Goal: Task Accomplishment & Management: Complete application form

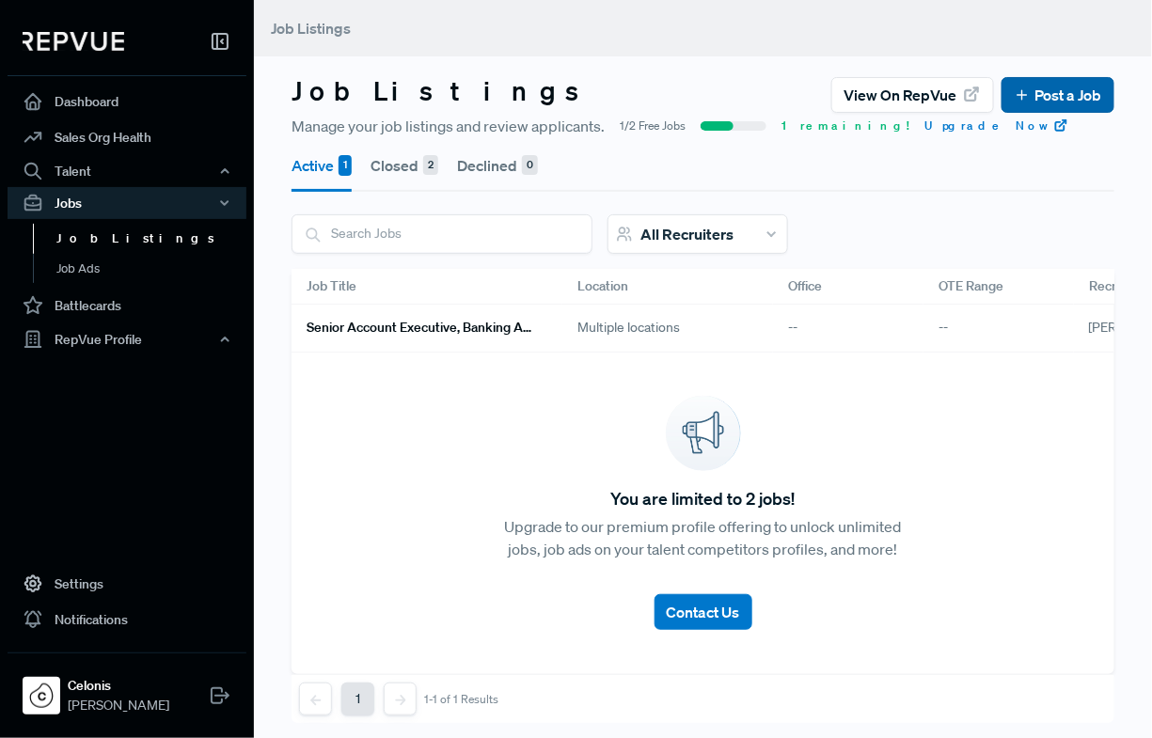
click at [982, 102] on link "Post a Job" at bounding box center [1058, 95] width 88 height 23
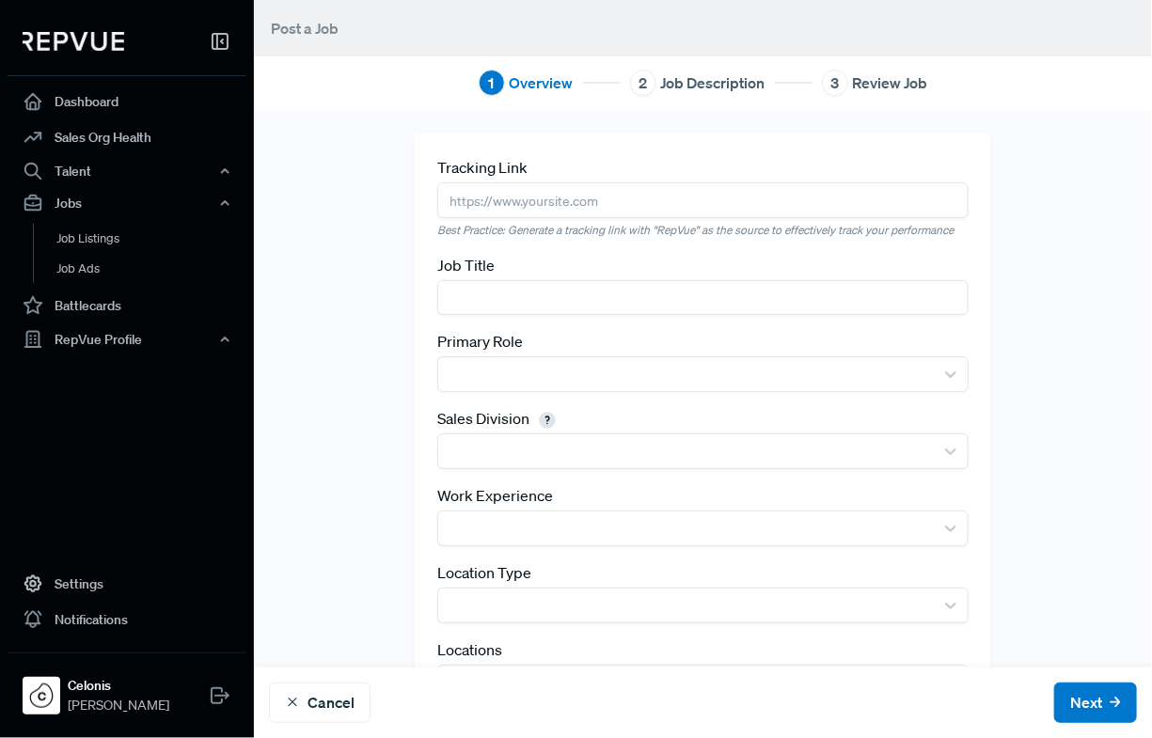
click at [710, 287] on input "text" at bounding box center [702, 297] width 531 height 35
type input "Sales Director - FSI"
click at [542, 190] on input "text" at bounding box center [702, 199] width 531 height 35
paste input "[URL][DOMAIN_NAME]"
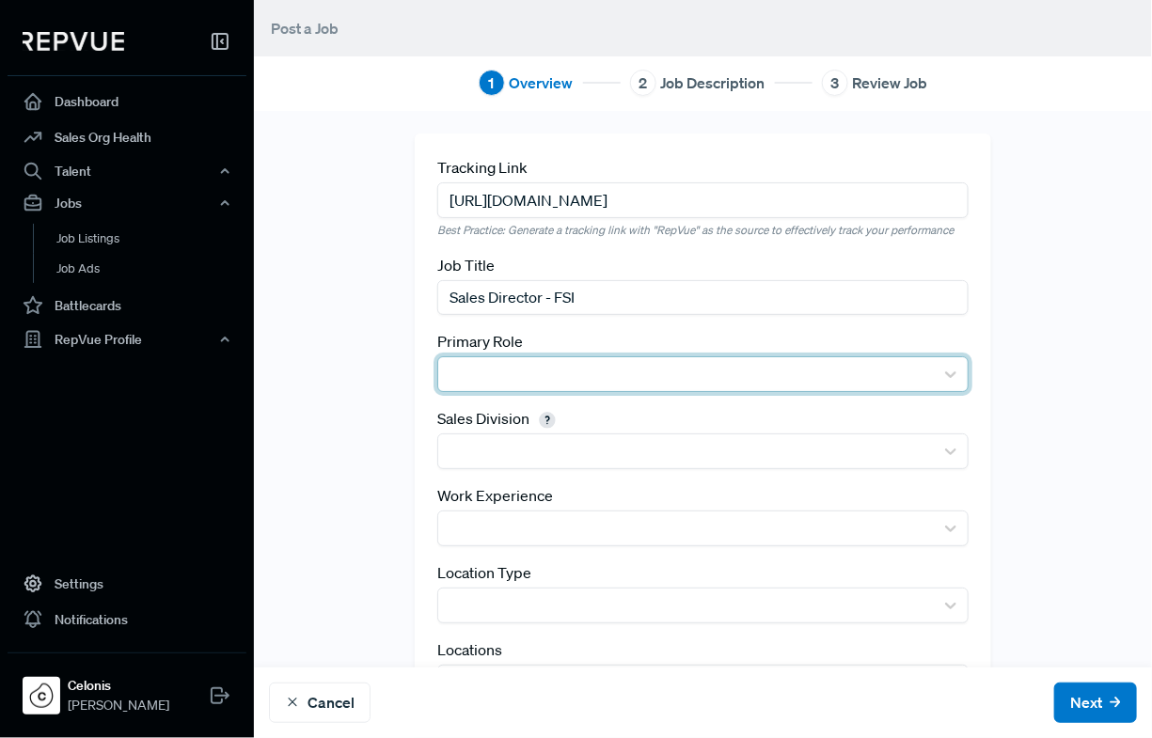
type input "[URL][DOMAIN_NAME]"
click at [522, 366] on div at bounding box center [686, 374] width 477 height 26
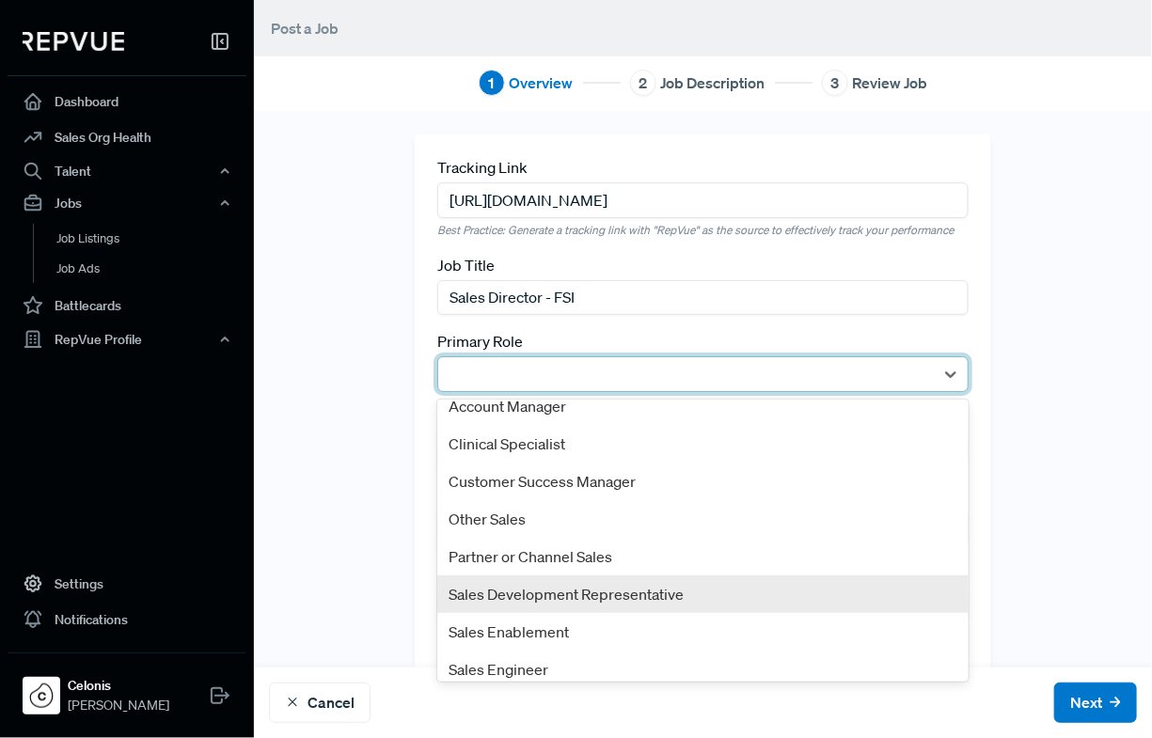
scroll to position [101, 0]
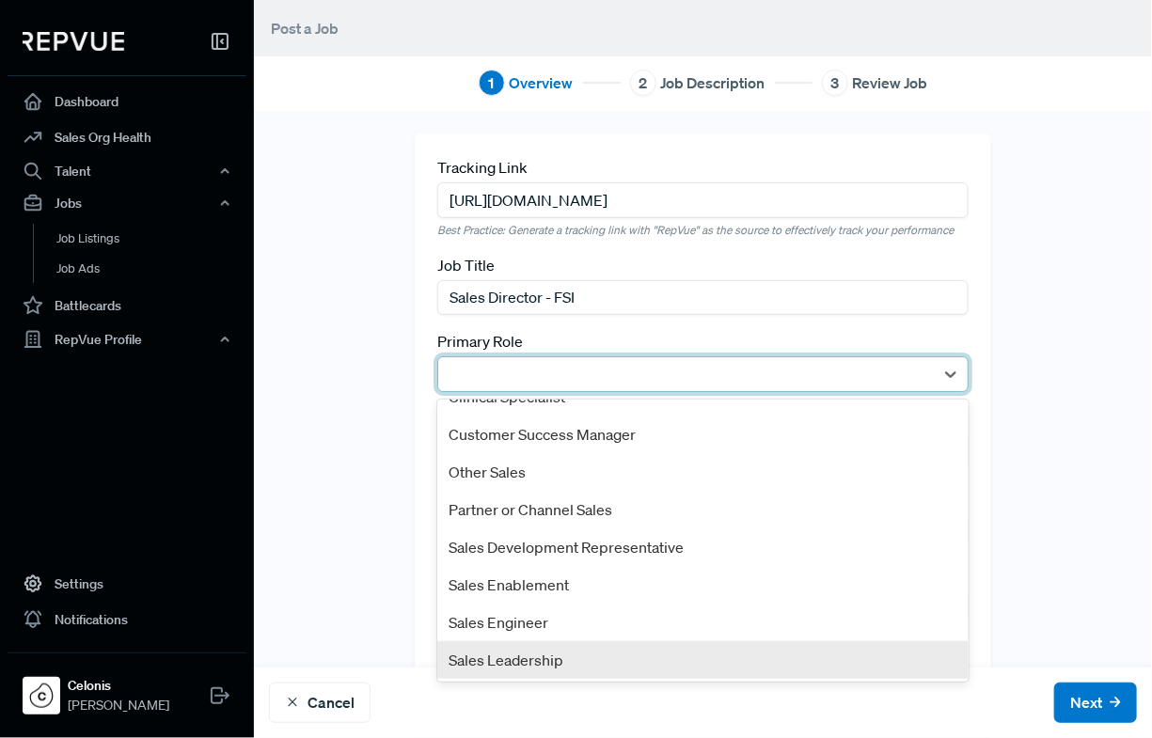
click at [508, 644] on div "Sales Leadership" at bounding box center [702, 660] width 531 height 38
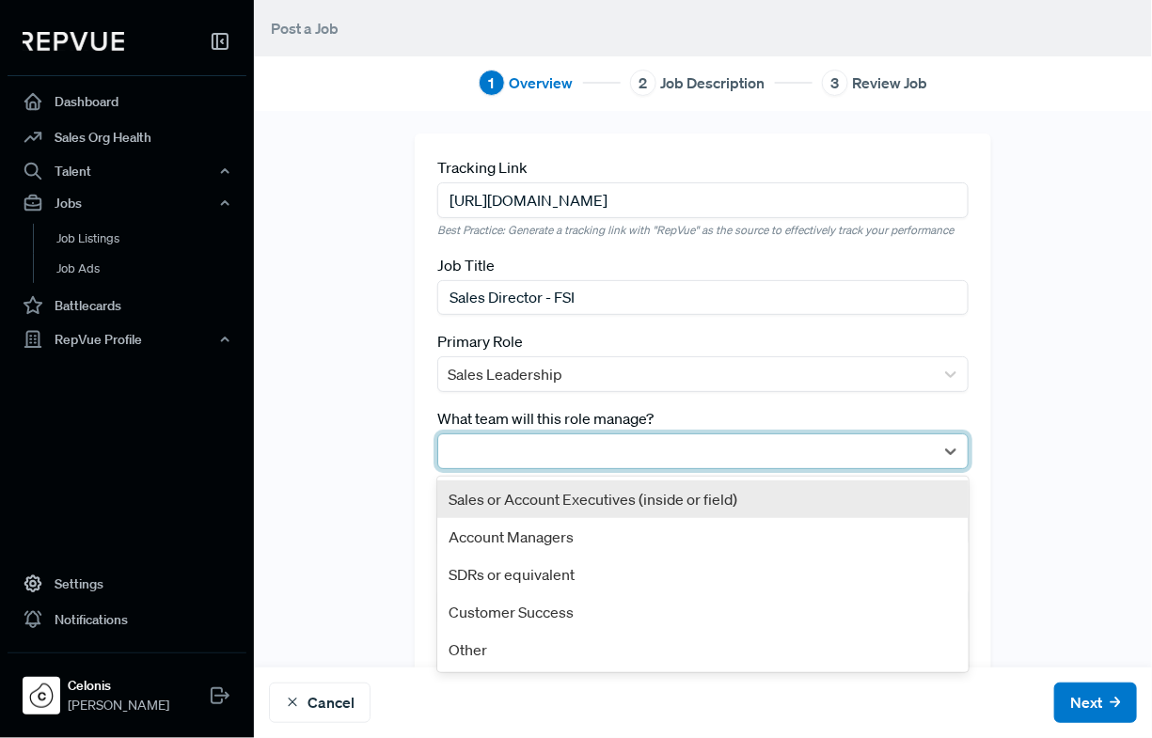
click at [545, 450] on div at bounding box center [686, 451] width 477 height 26
click at [665, 441] on div at bounding box center [686, 451] width 477 height 26
click at [672, 506] on div "Sales or Account Executives (inside or field)" at bounding box center [702, 500] width 531 height 38
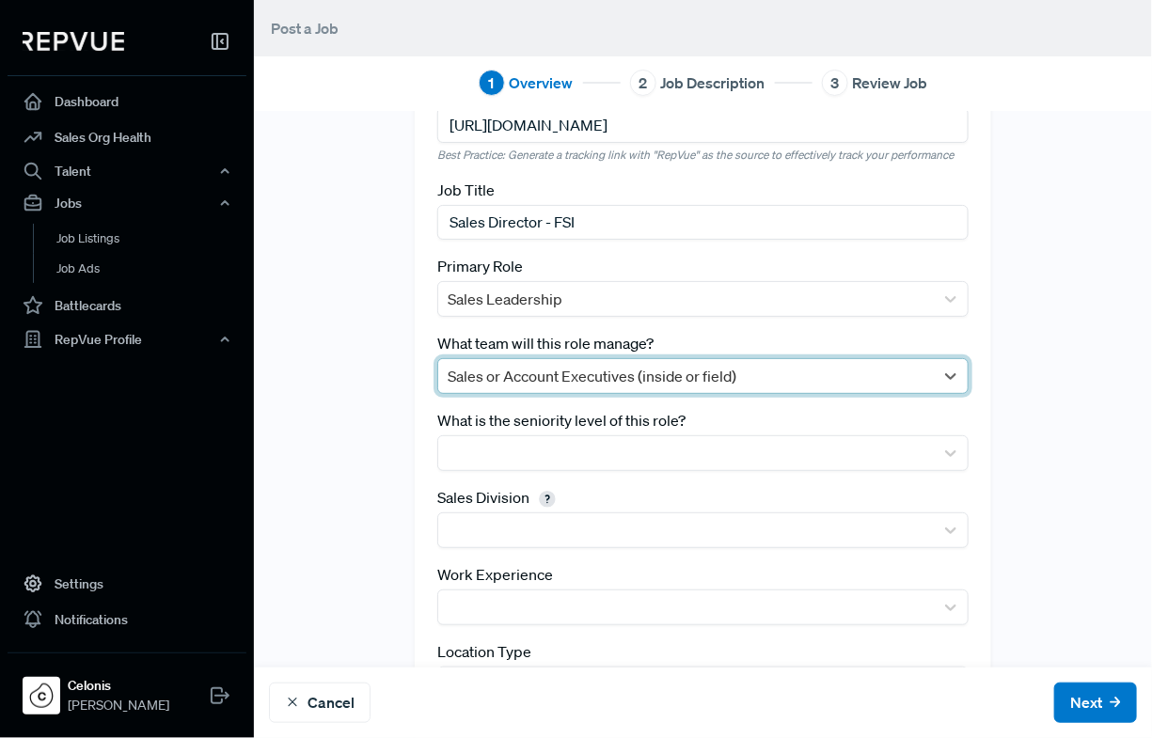
scroll to position [76, 0]
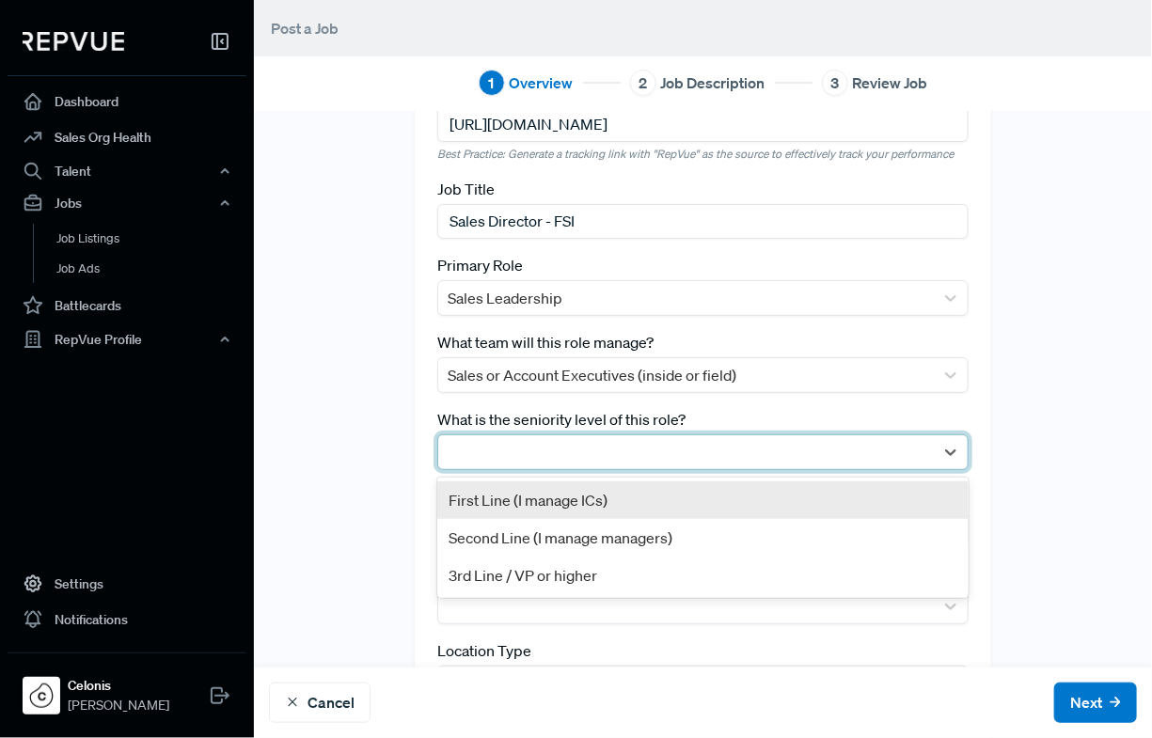
click at [679, 446] on div at bounding box center [686, 452] width 477 height 26
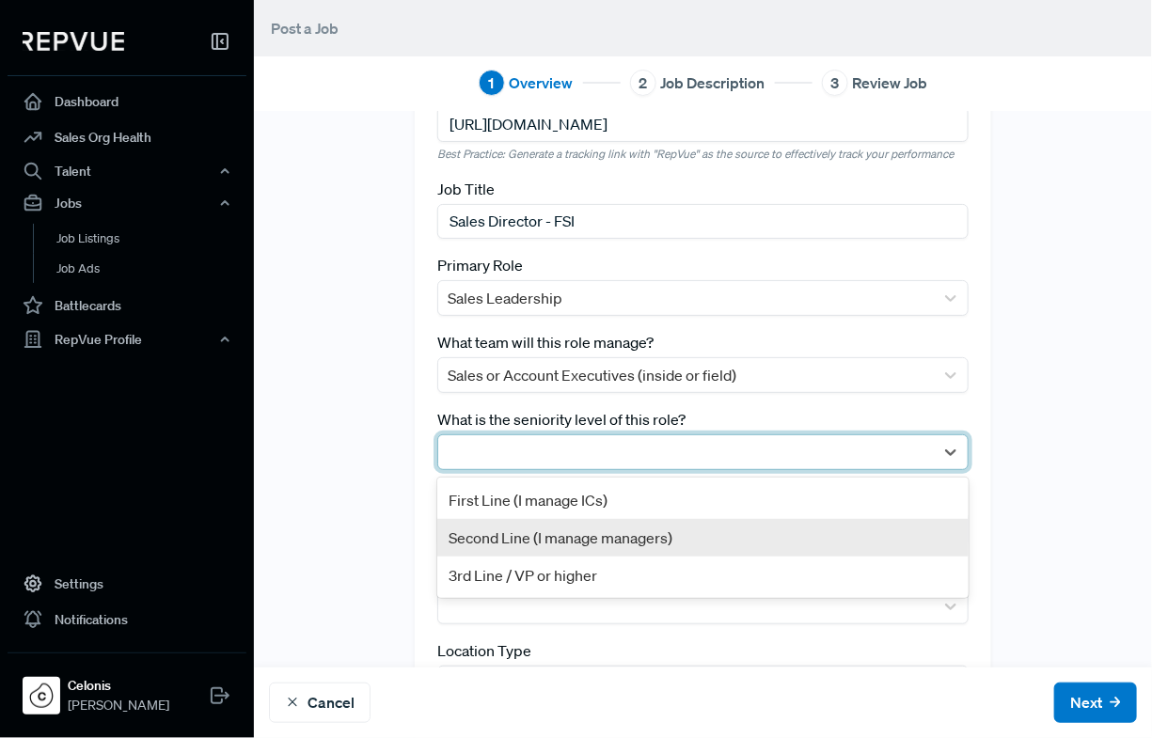
click at [680, 532] on div "Second Line (I manage managers)" at bounding box center [702, 538] width 531 height 38
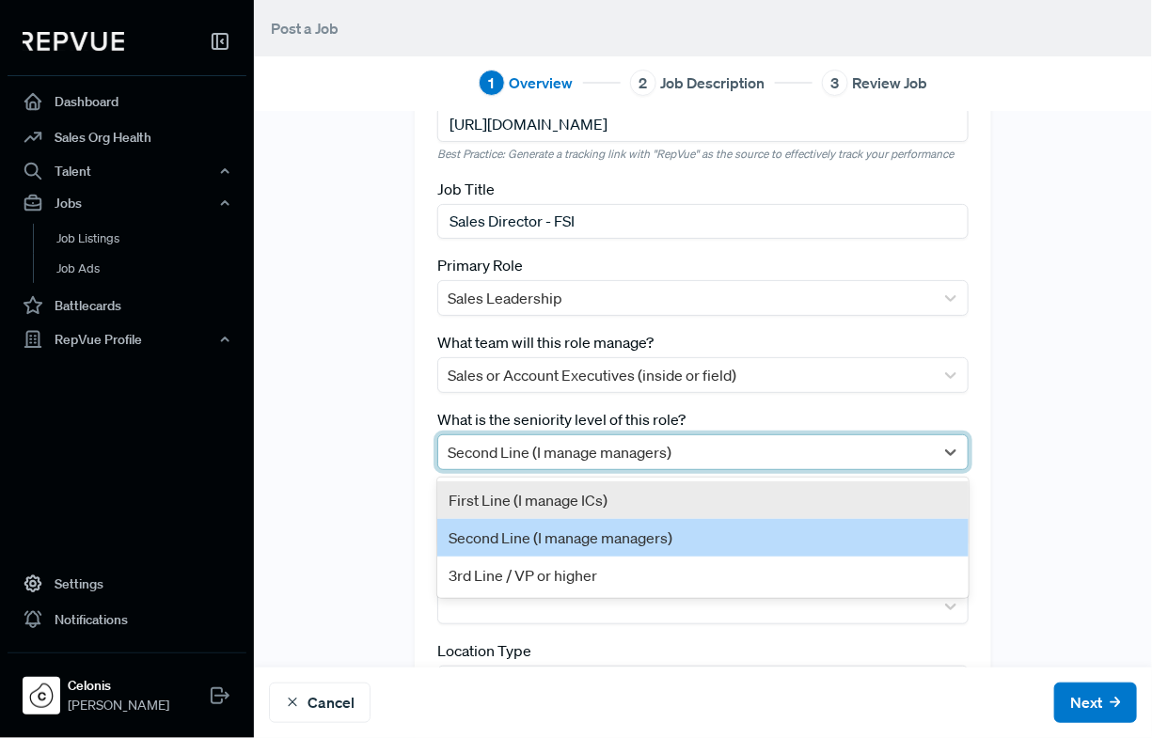
click at [729, 449] on div at bounding box center [686, 452] width 477 height 26
click at [709, 489] on div "First Line (I manage ICs)" at bounding box center [702, 501] width 531 height 38
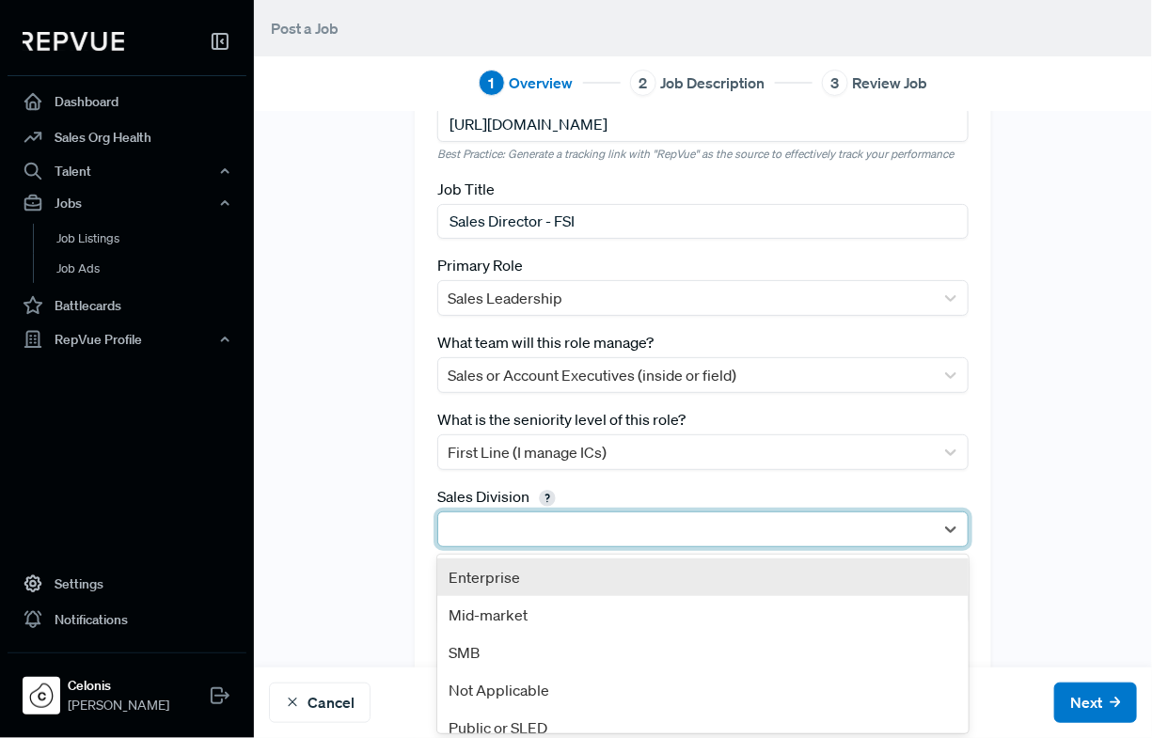
click at [661, 533] on div at bounding box center [686, 529] width 477 height 26
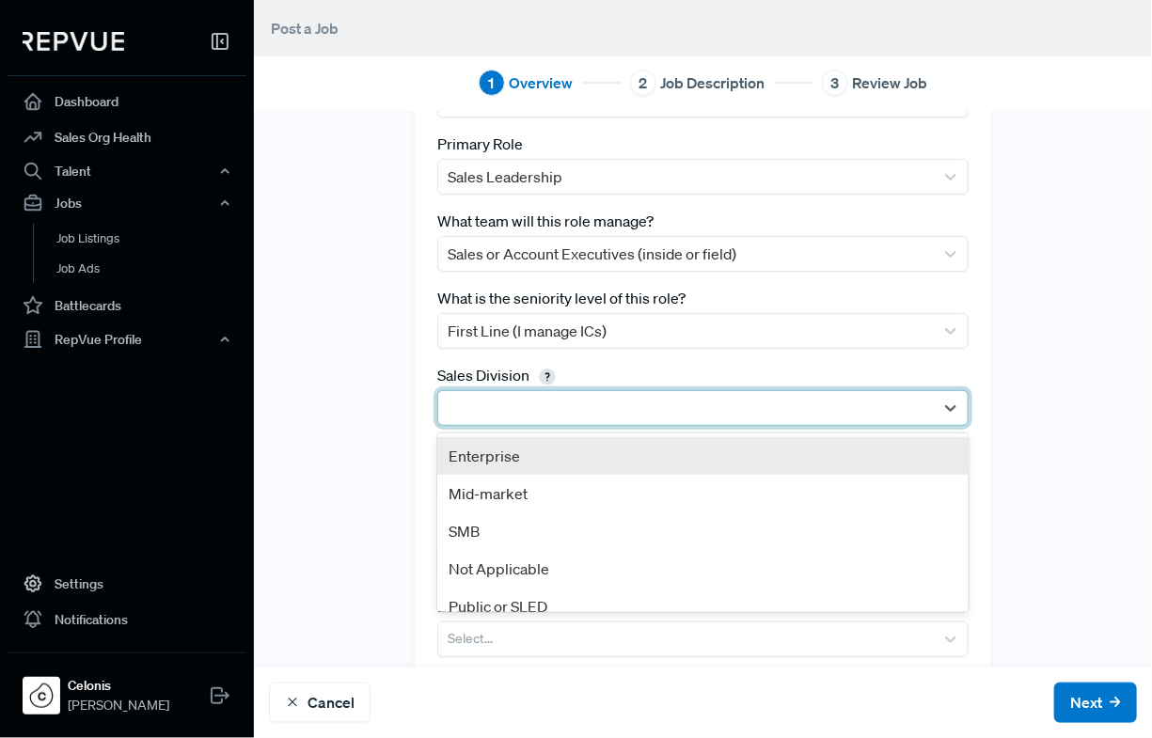
scroll to position [202, 0]
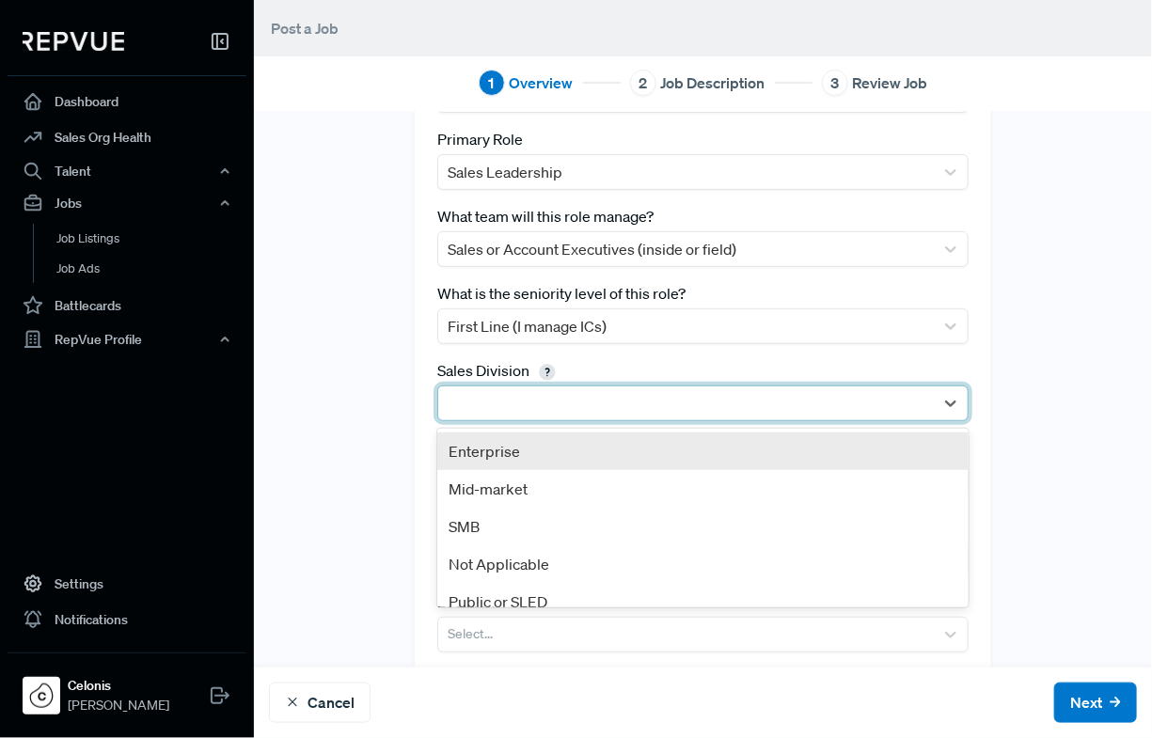
click at [689, 441] on div "Enterprise" at bounding box center [702, 452] width 531 height 38
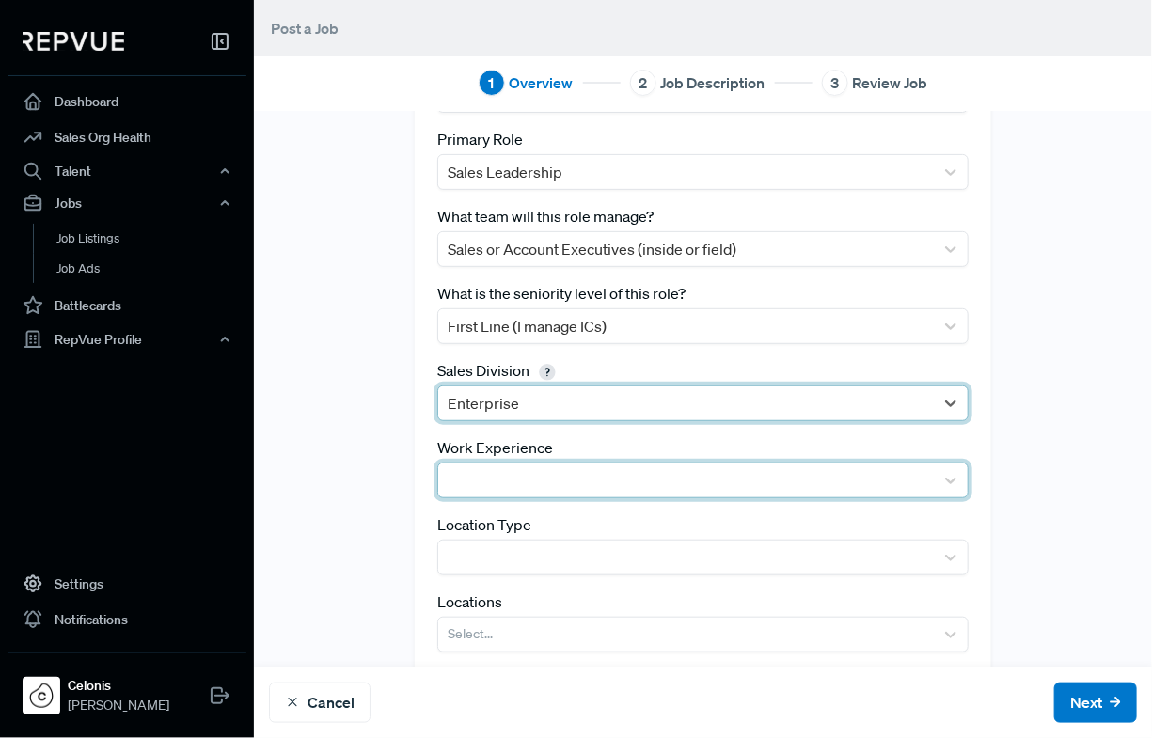
click at [689, 493] on div at bounding box center [686, 481] width 496 height 34
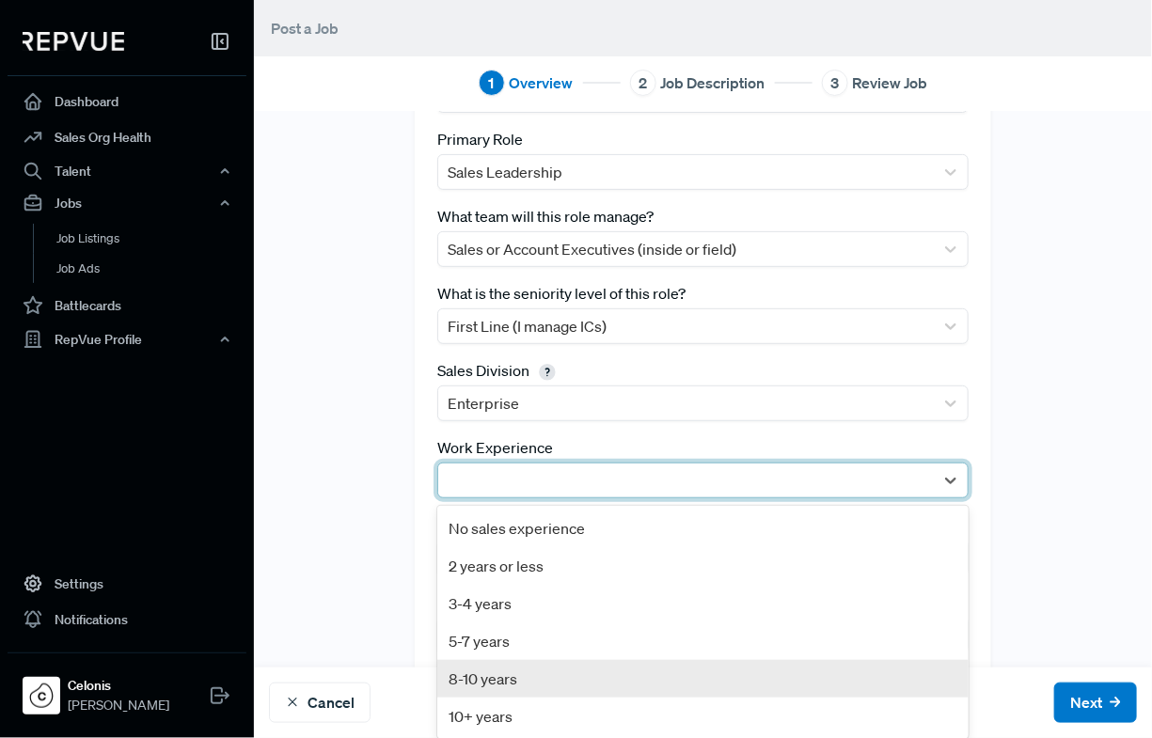
click at [650, 674] on div "8-10 years" at bounding box center [702, 679] width 531 height 38
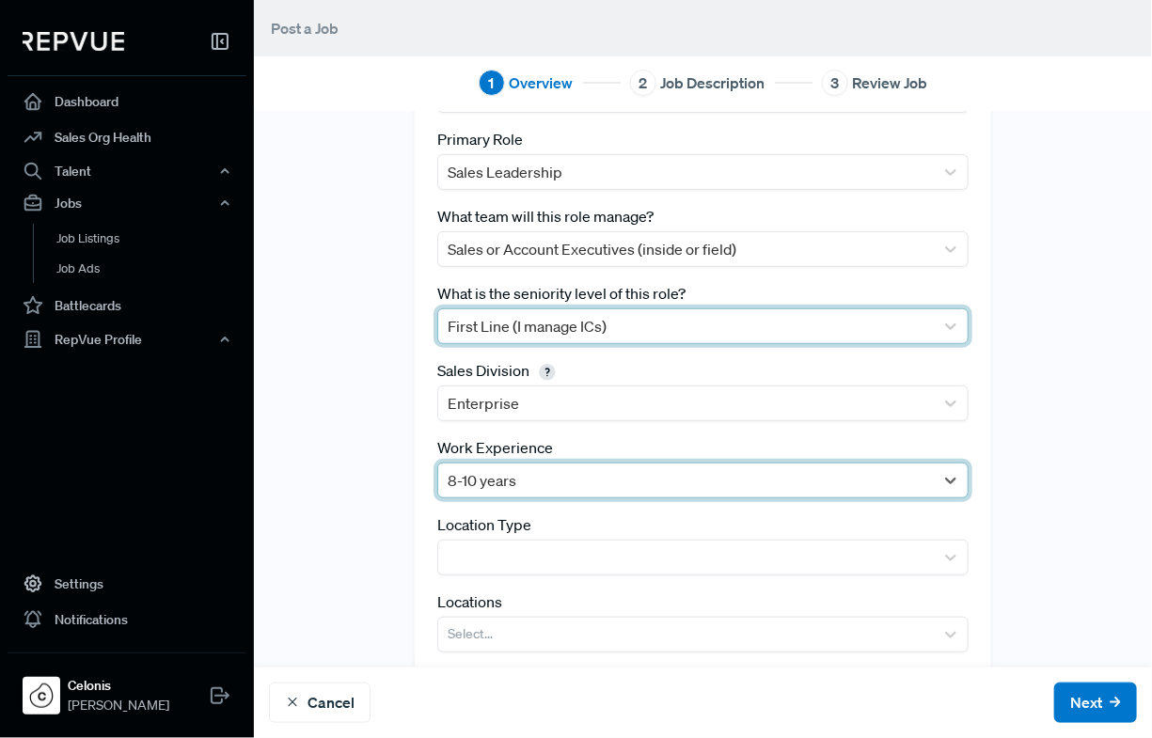
scroll to position [244, 0]
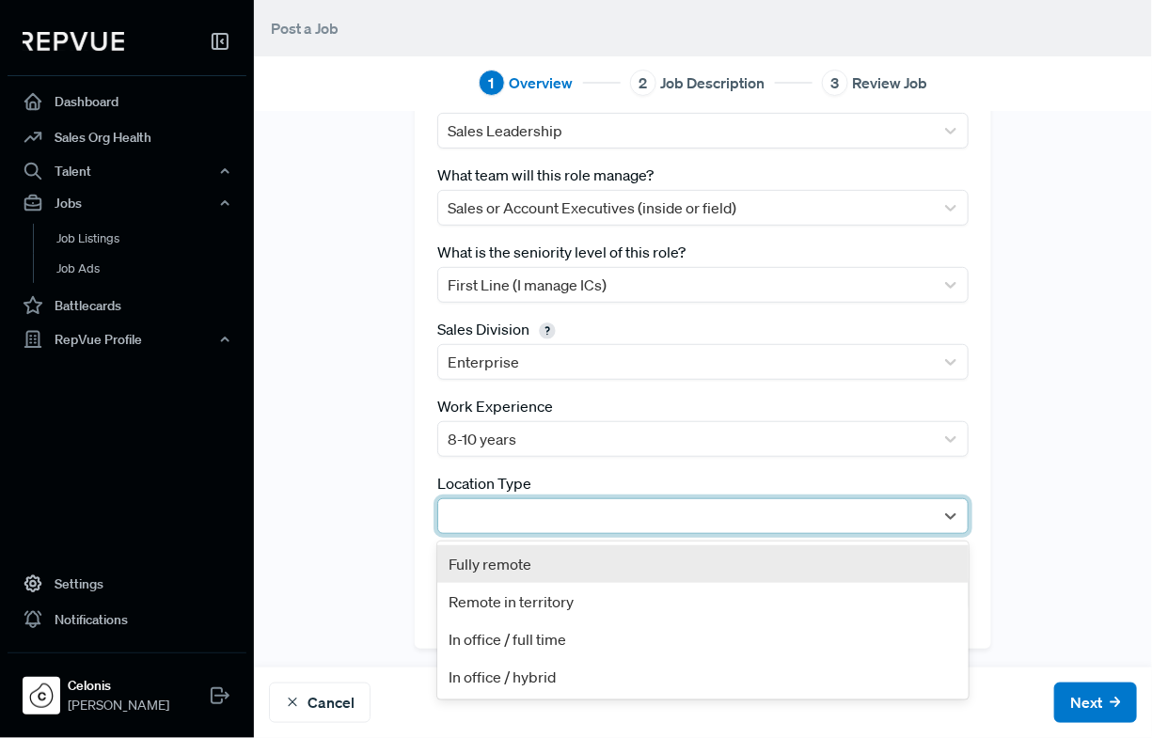
click at [608, 525] on div at bounding box center [686, 516] width 477 height 26
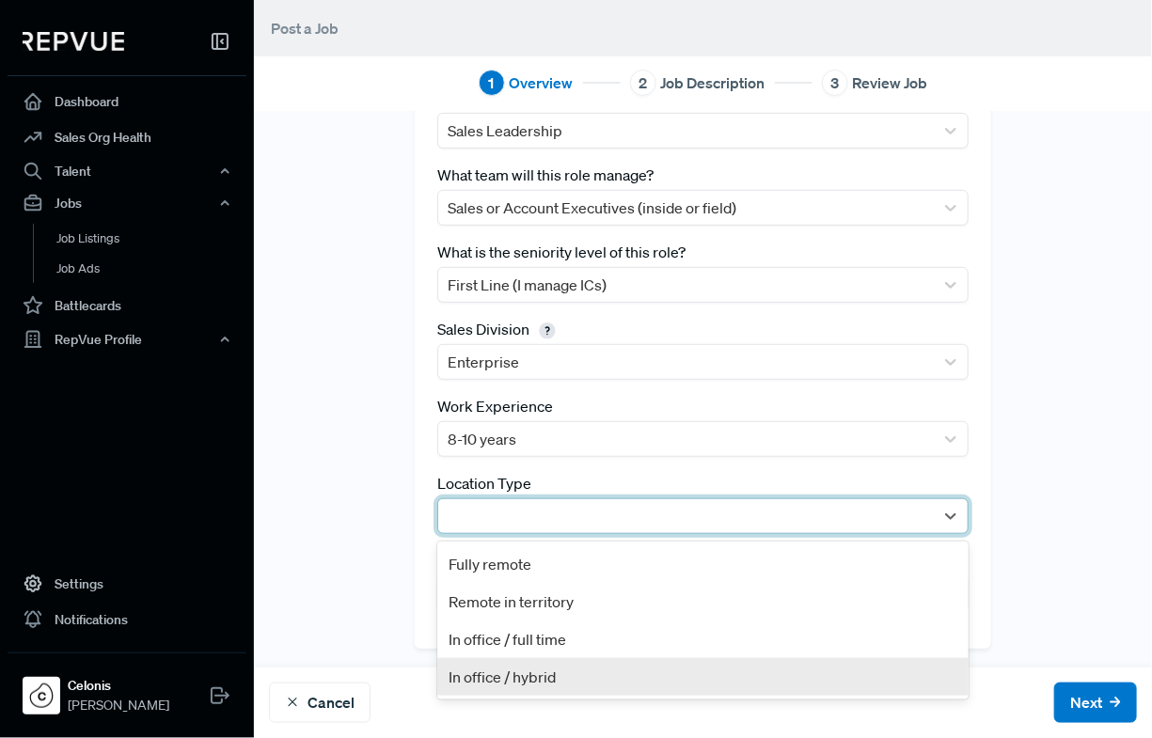
click at [559, 669] on div "In office / hybrid" at bounding box center [702, 677] width 531 height 38
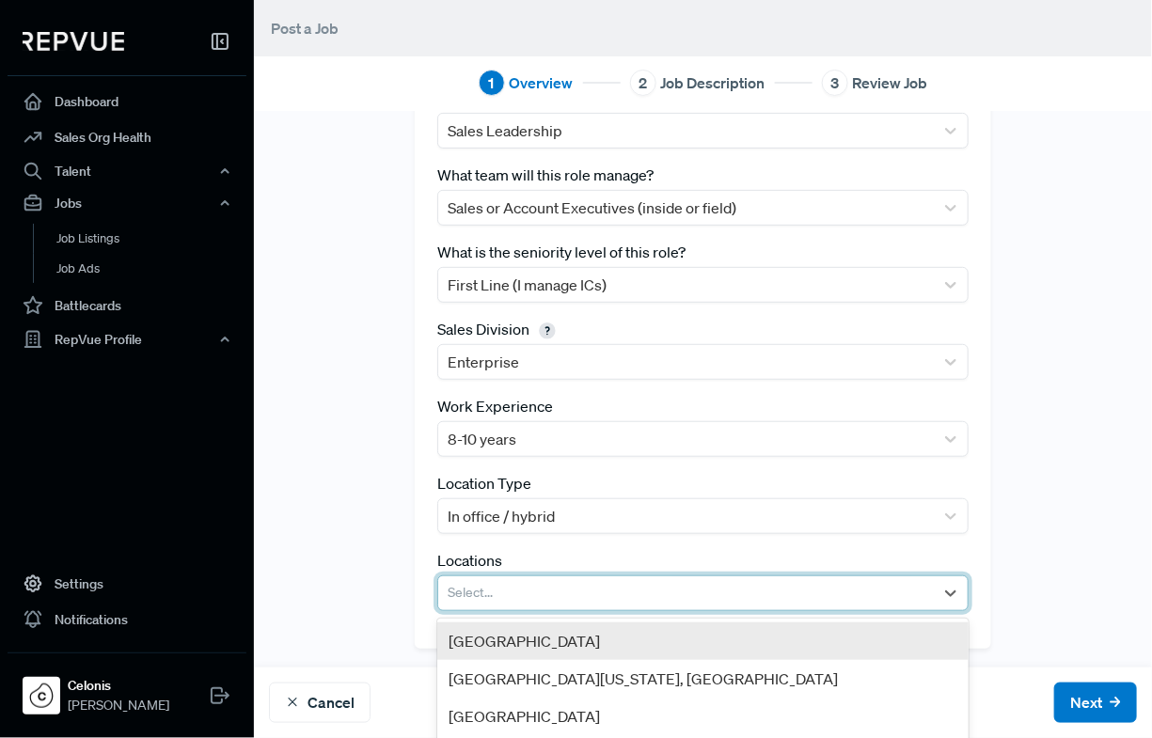
click at [590, 588] on div at bounding box center [686, 593] width 477 height 26
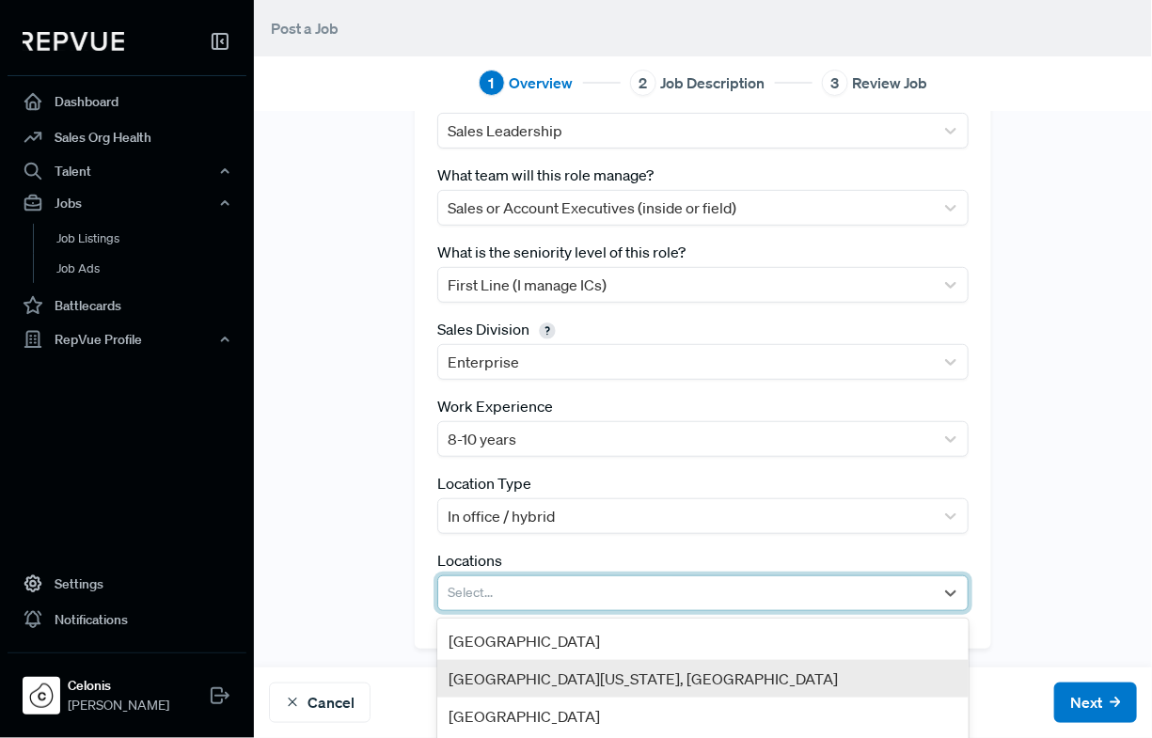
click at [576, 670] on div "[GEOGRAPHIC_DATA][US_STATE], [GEOGRAPHIC_DATA]" at bounding box center [702, 679] width 531 height 38
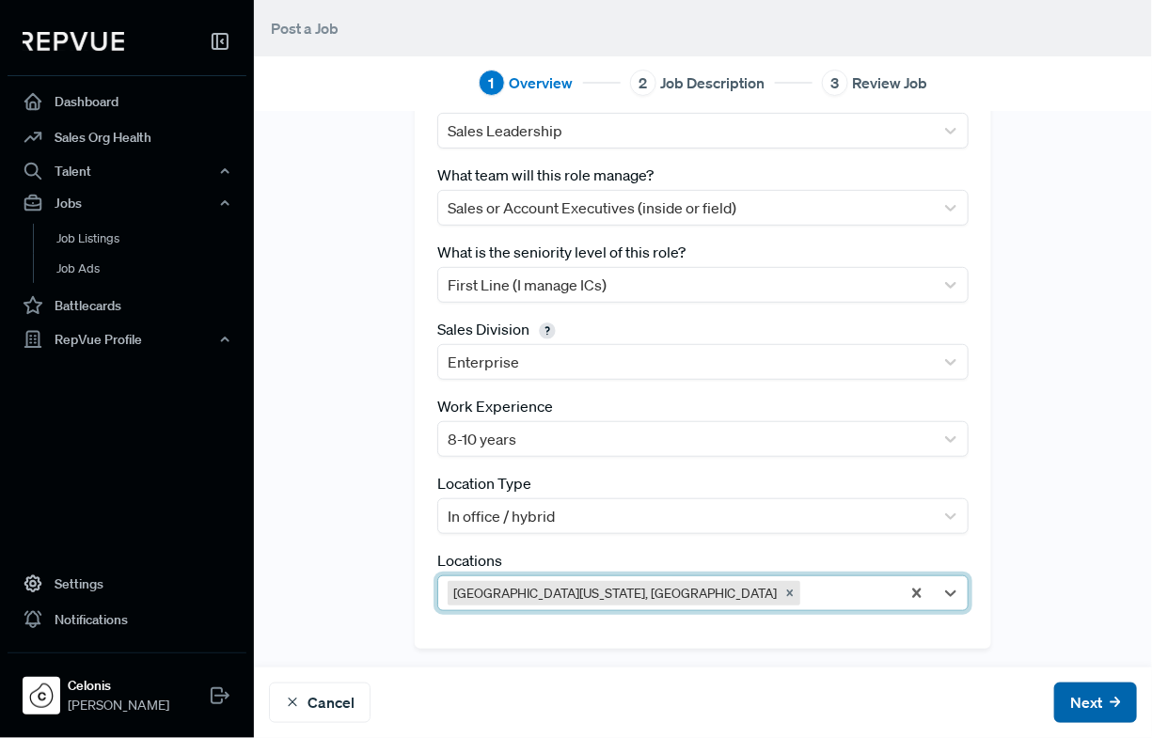
click at [982, 710] on button "Next" at bounding box center [1095, 703] width 83 height 40
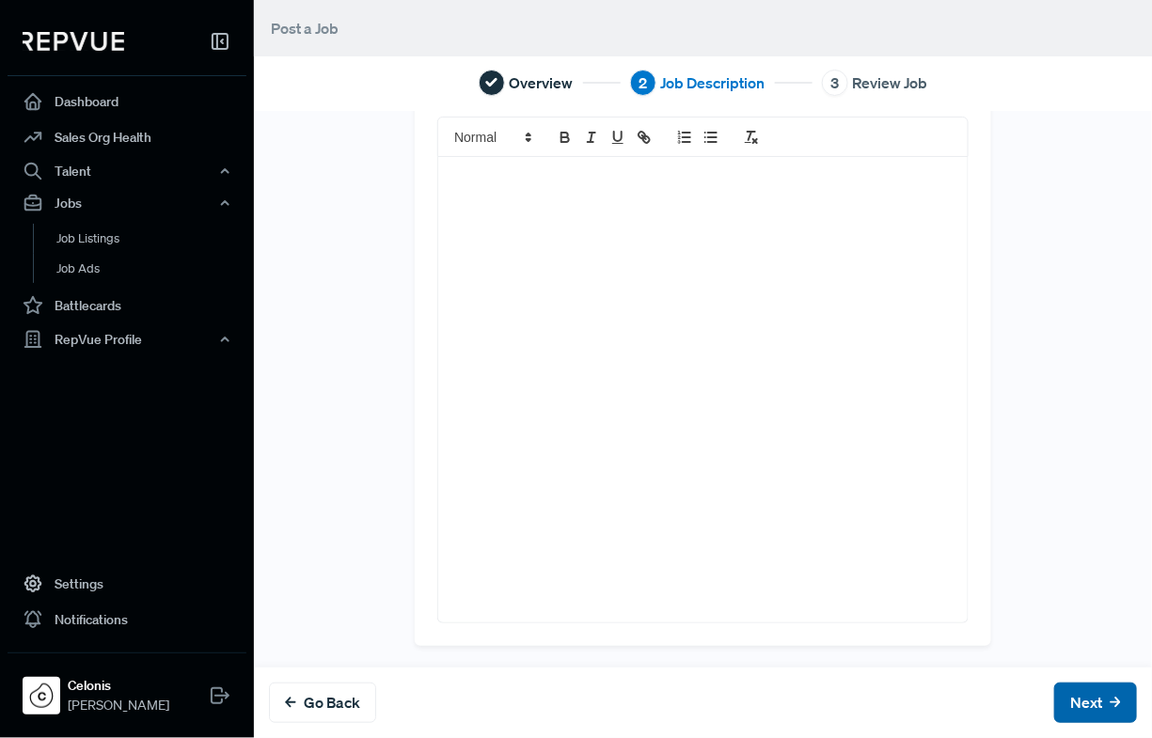
scroll to position [0, 0]
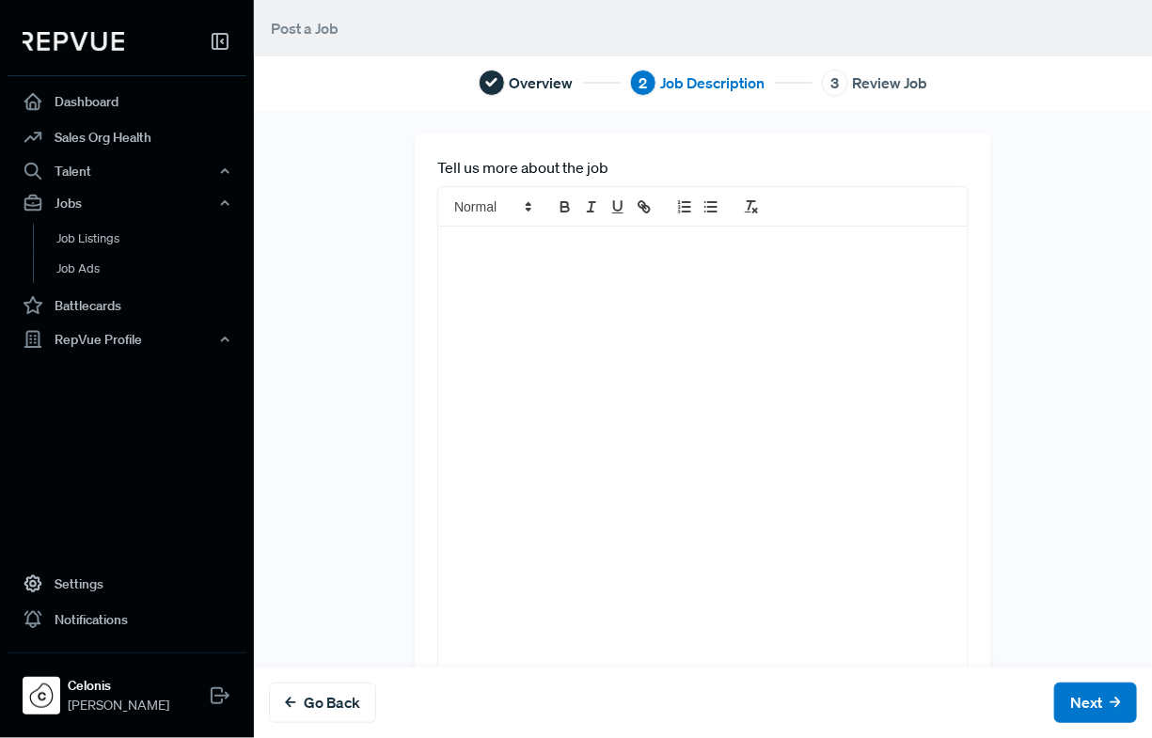
click at [657, 323] on div at bounding box center [702, 460] width 529 height 466
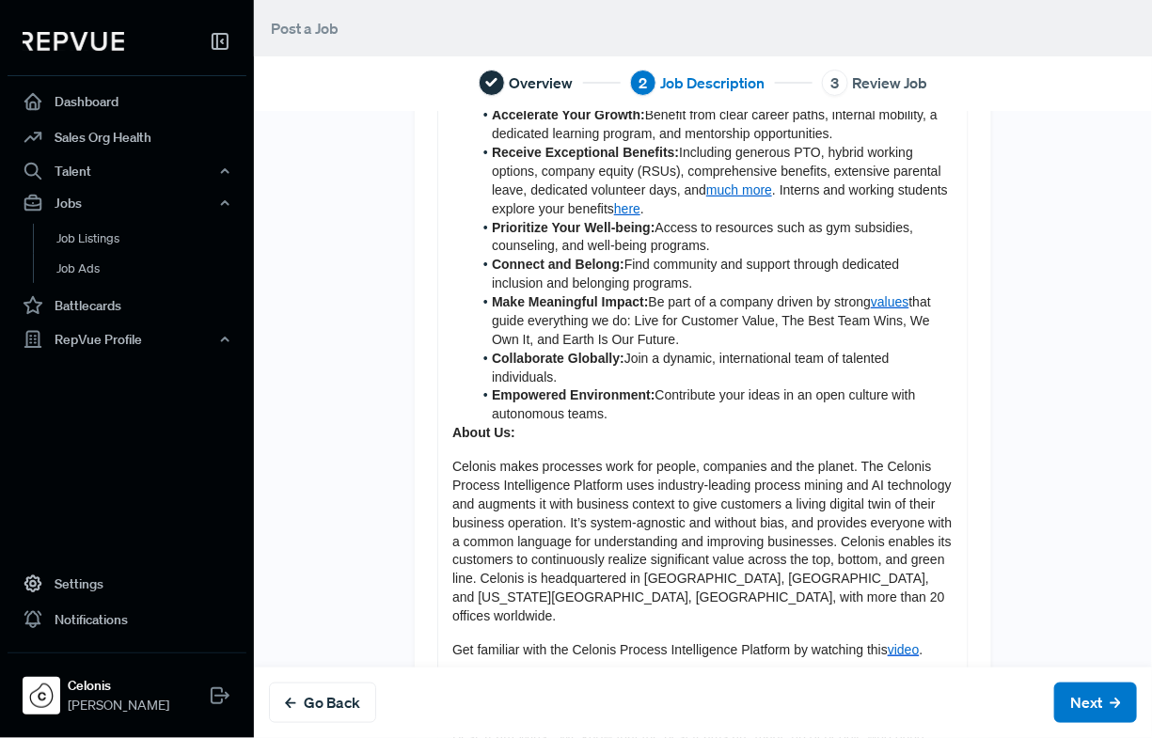
scroll to position [2306, 0]
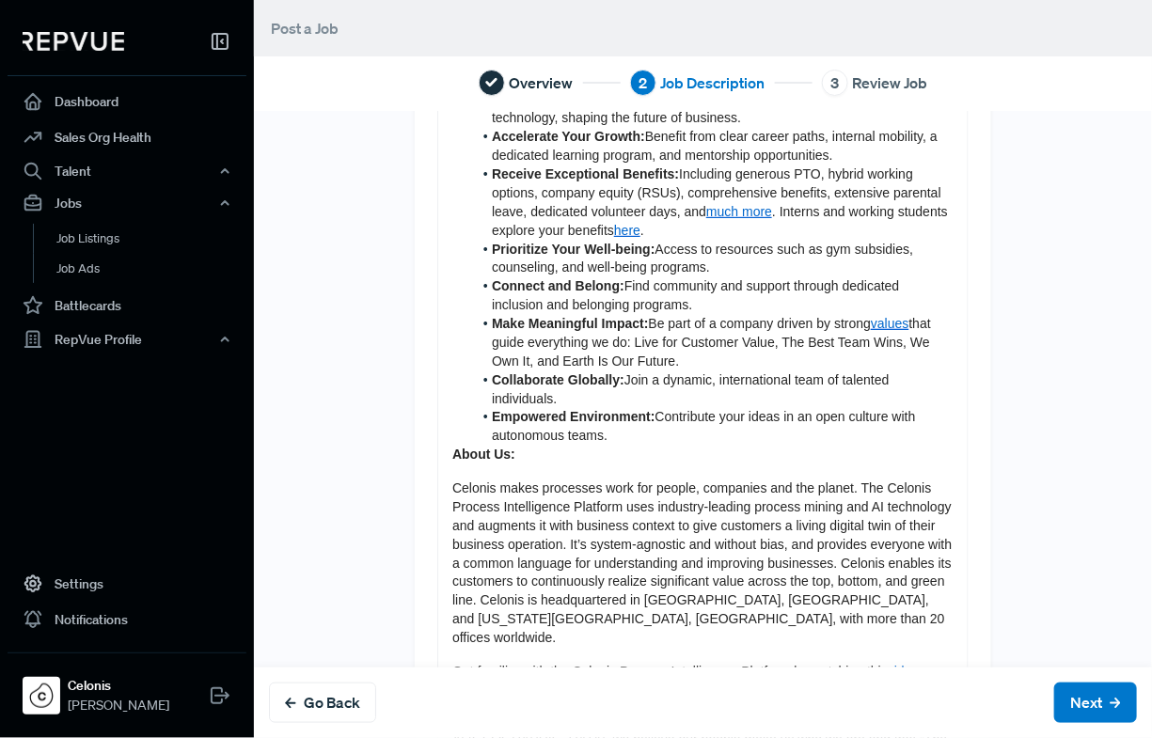
click at [454, 454] on strong "About Us:" at bounding box center [483, 454] width 63 height 15
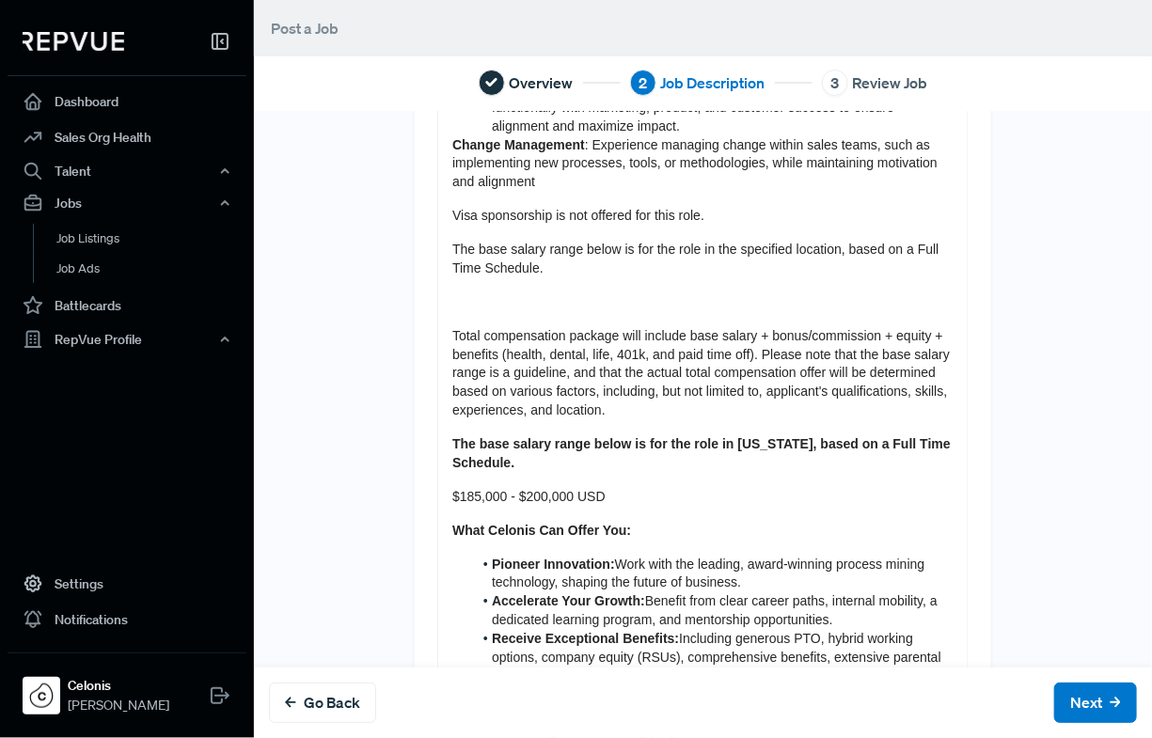
scroll to position [1835, 0]
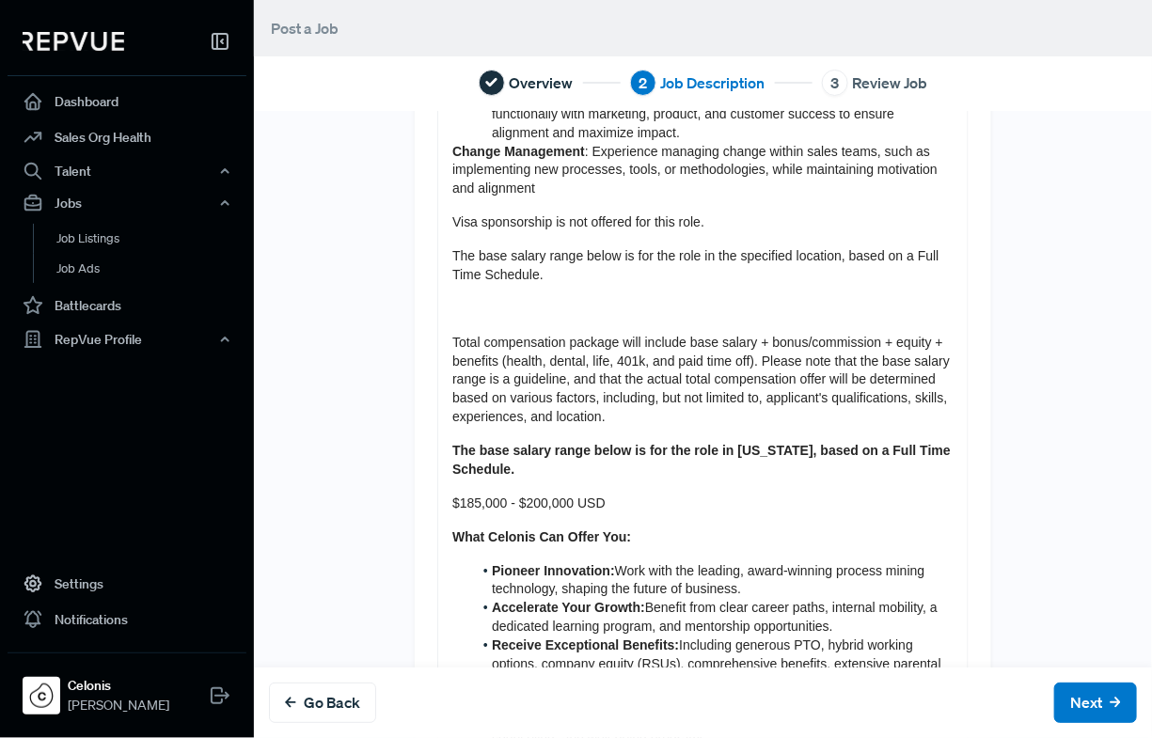
click at [477, 307] on p at bounding box center [702, 309] width 501 height 19
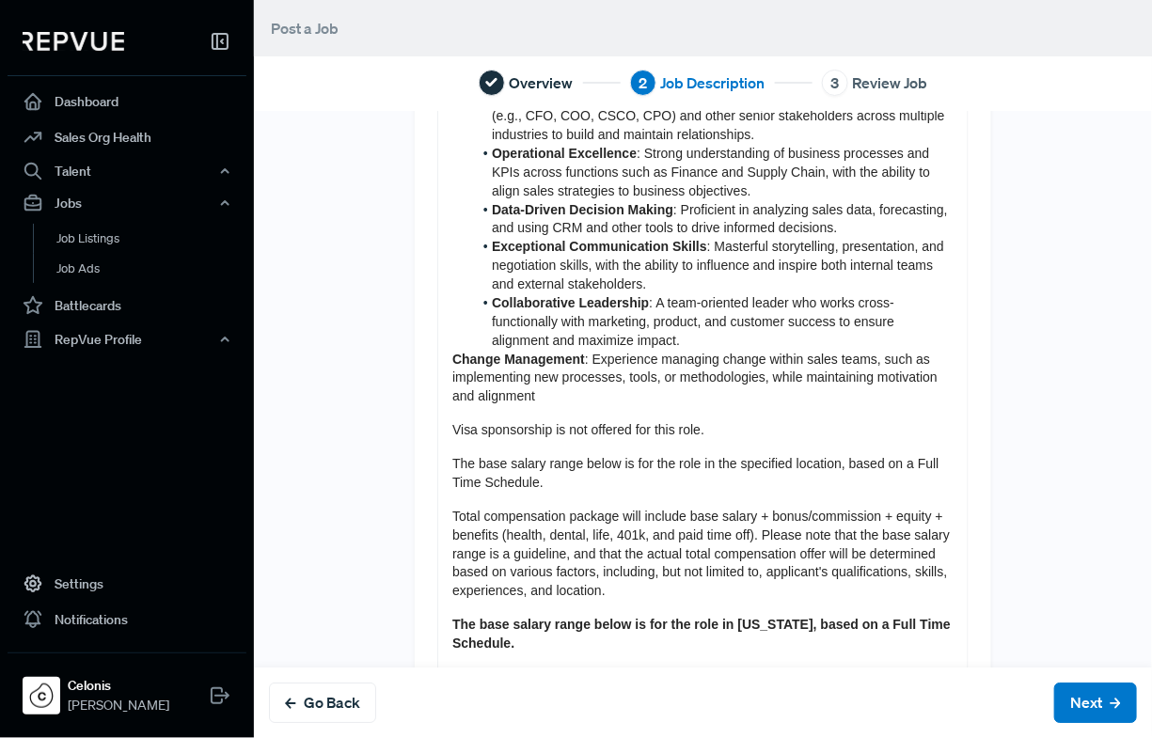
scroll to position [1625, 0]
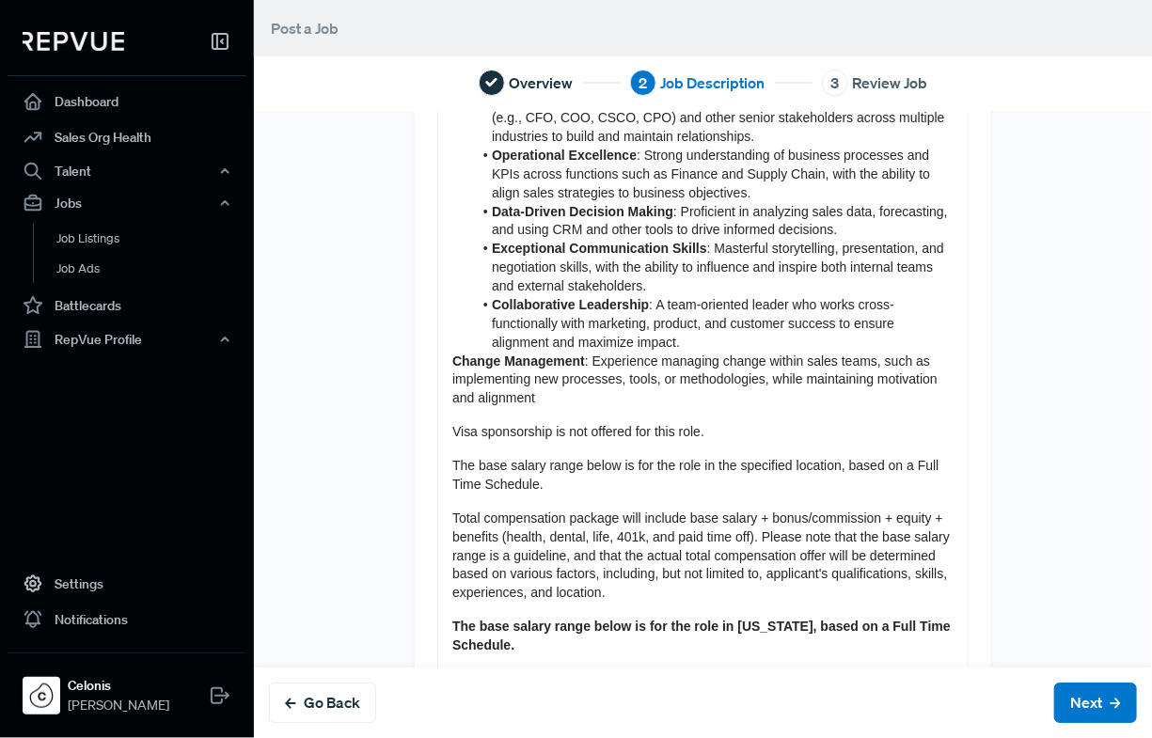
click at [450, 361] on div "We're [PERSON_NAME], the global leader in Process Mining technology and one of …" at bounding box center [702, 171] width 529 height 3139
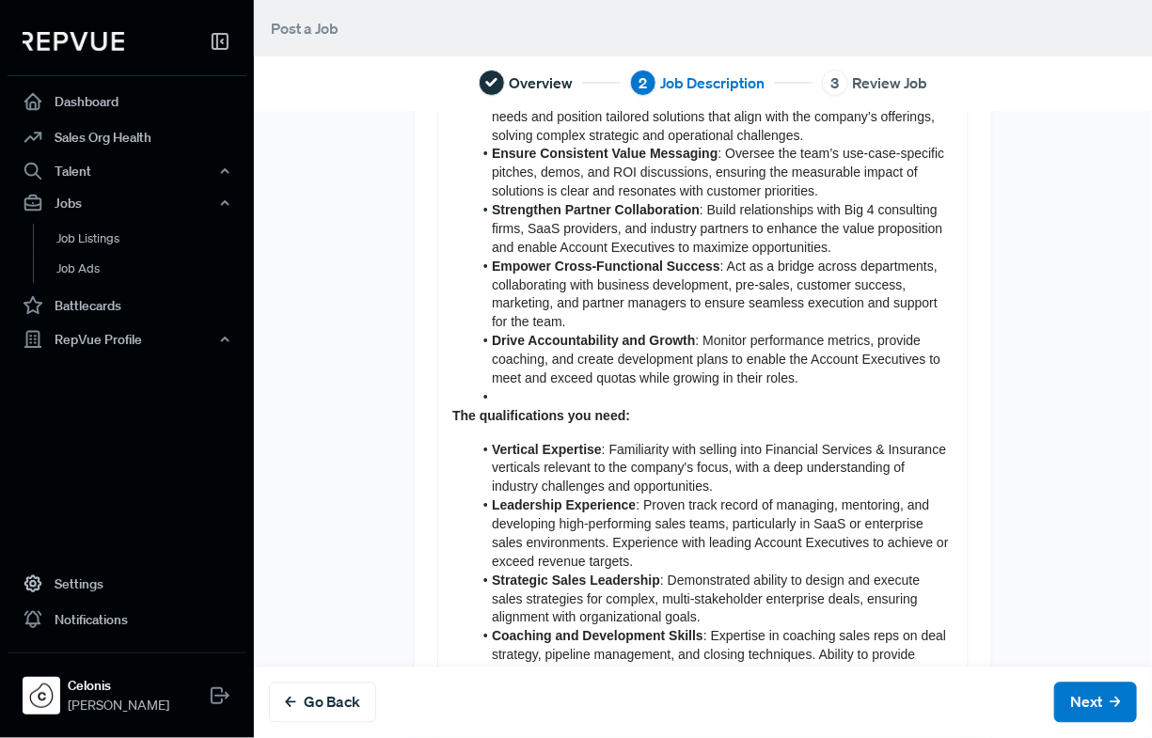
scroll to position [926, 0]
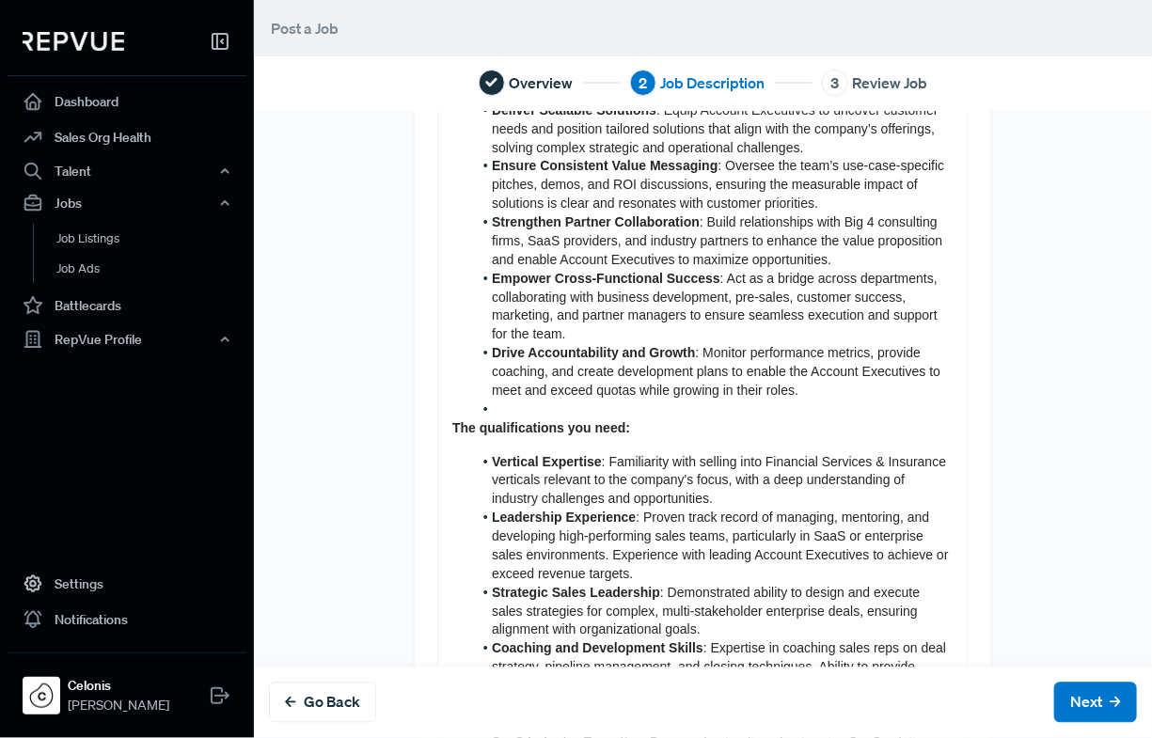
click at [504, 403] on li at bounding box center [713, 410] width 482 height 19
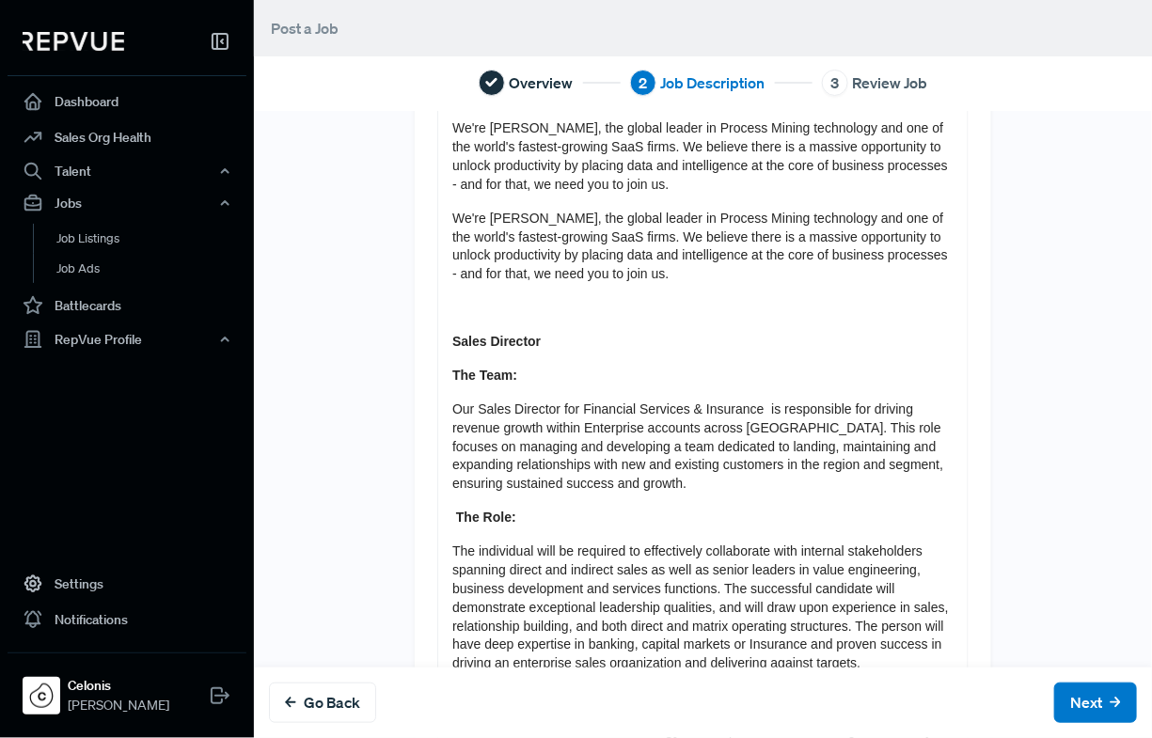
scroll to position [102, 0]
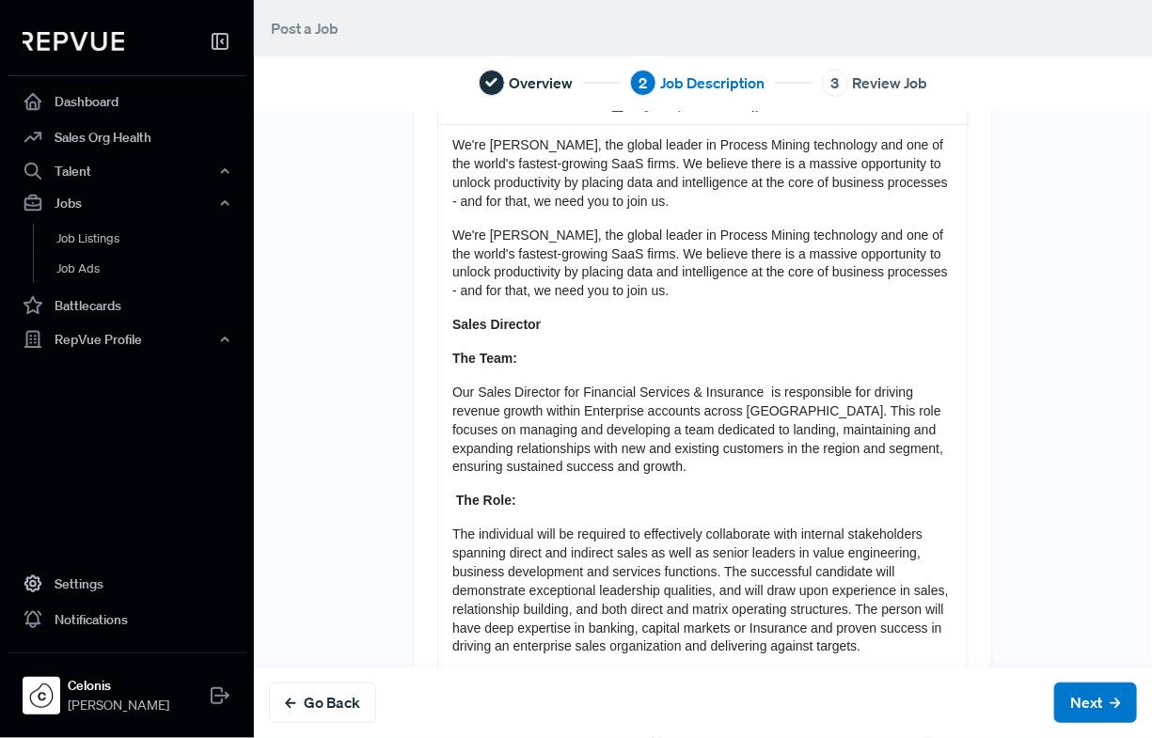
click at [502, 330] on strong "Sales Director" at bounding box center [496, 324] width 88 height 15
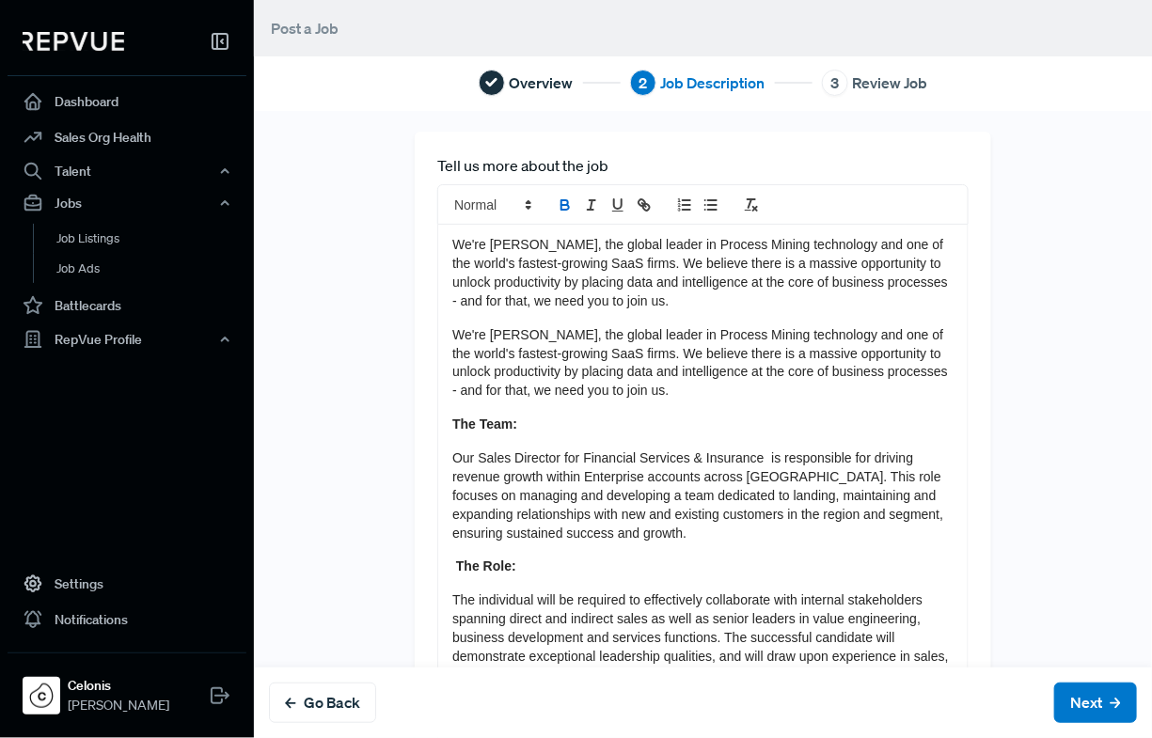
scroll to position [0, 0]
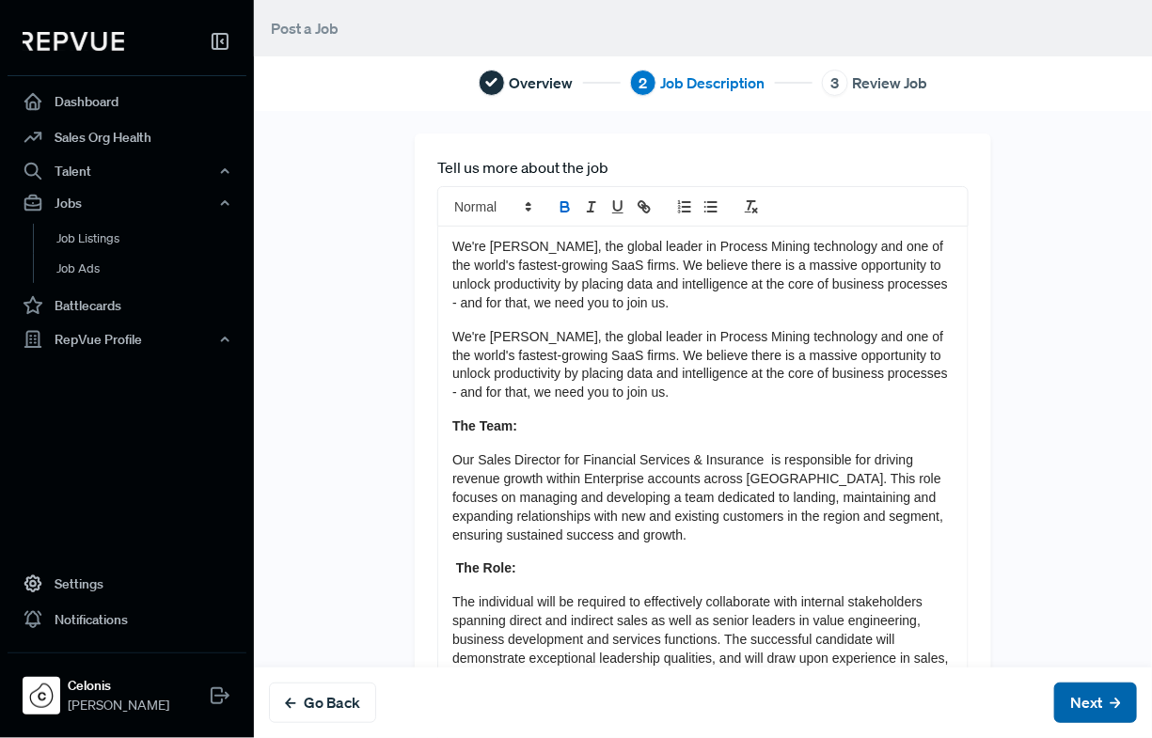
click at [982, 693] on button "Next" at bounding box center [1095, 703] width 83 height 40
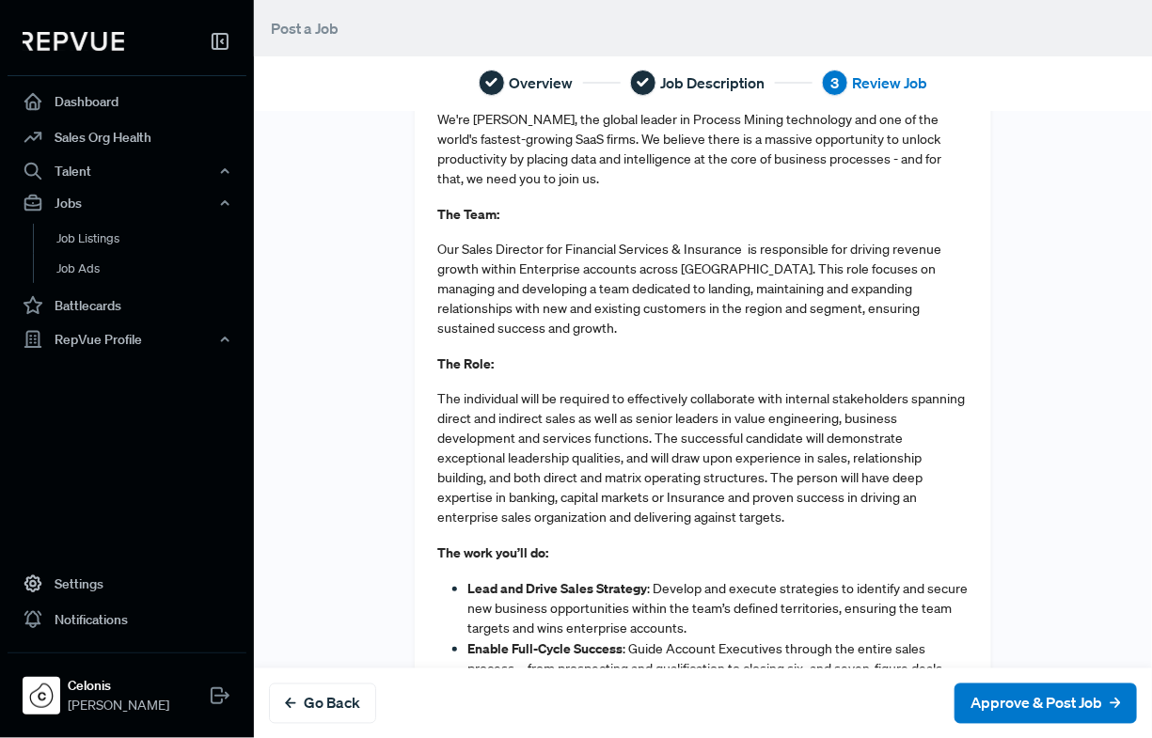
scroll to position [848, 0]
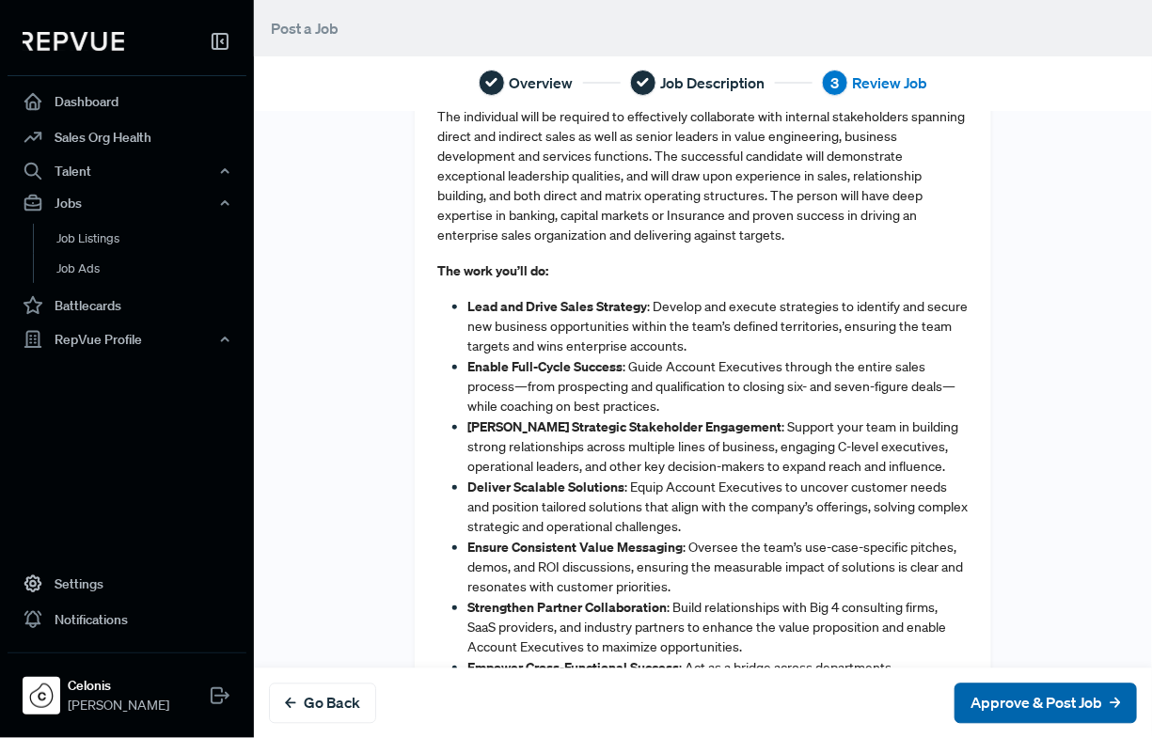
click at [982, 702] on button "Approve & Post Job" at bounding box center [1046, 703] width 182 height 40
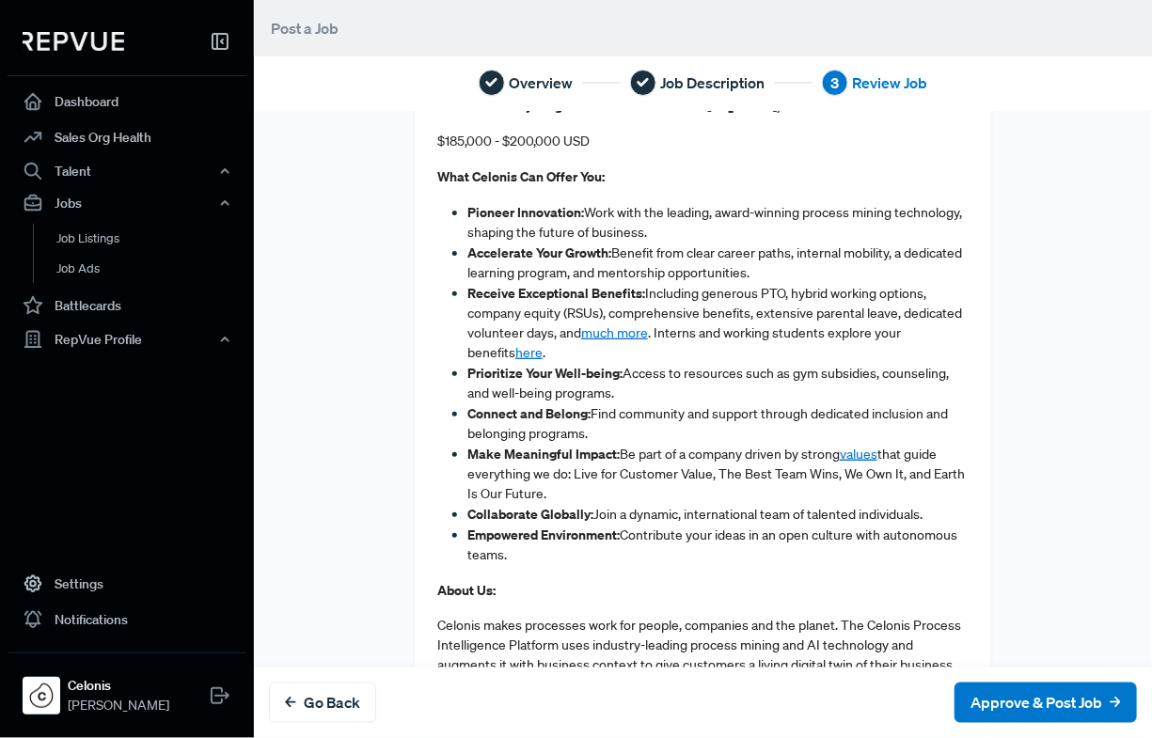
scroll to position [2979, 0]
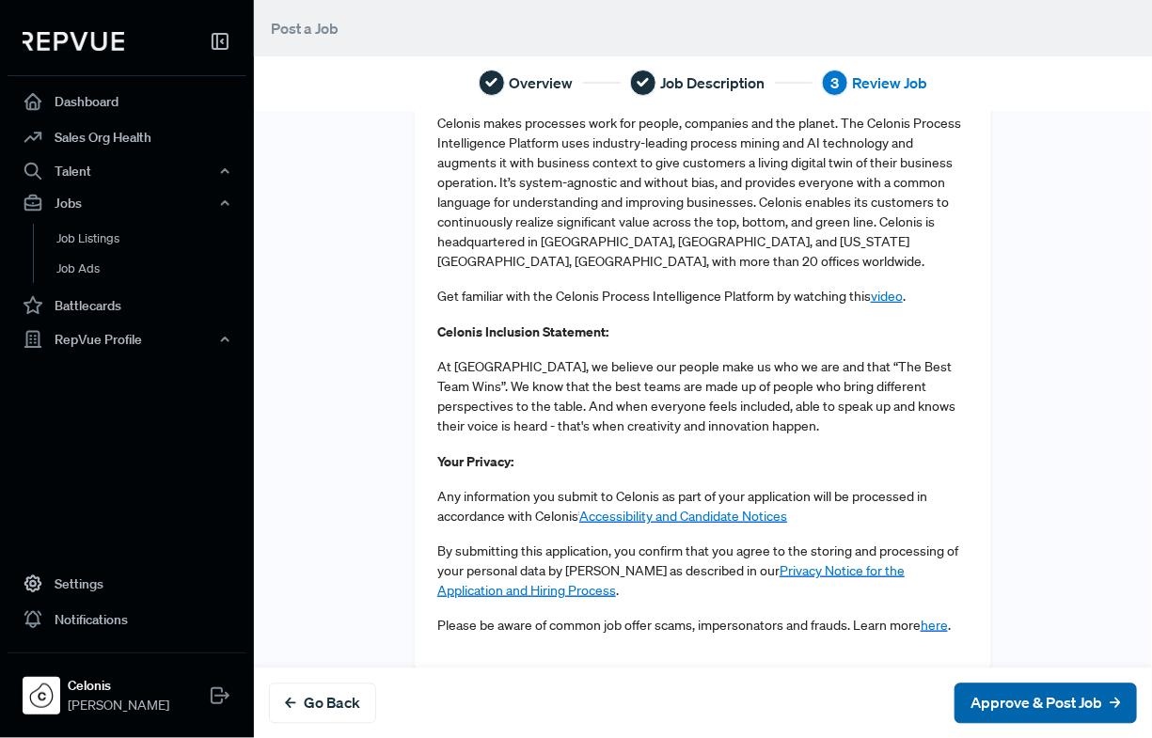
click at [982, 699] on button "Approve & Post Job" at bounding box center [1046, 703] width 182 height 40
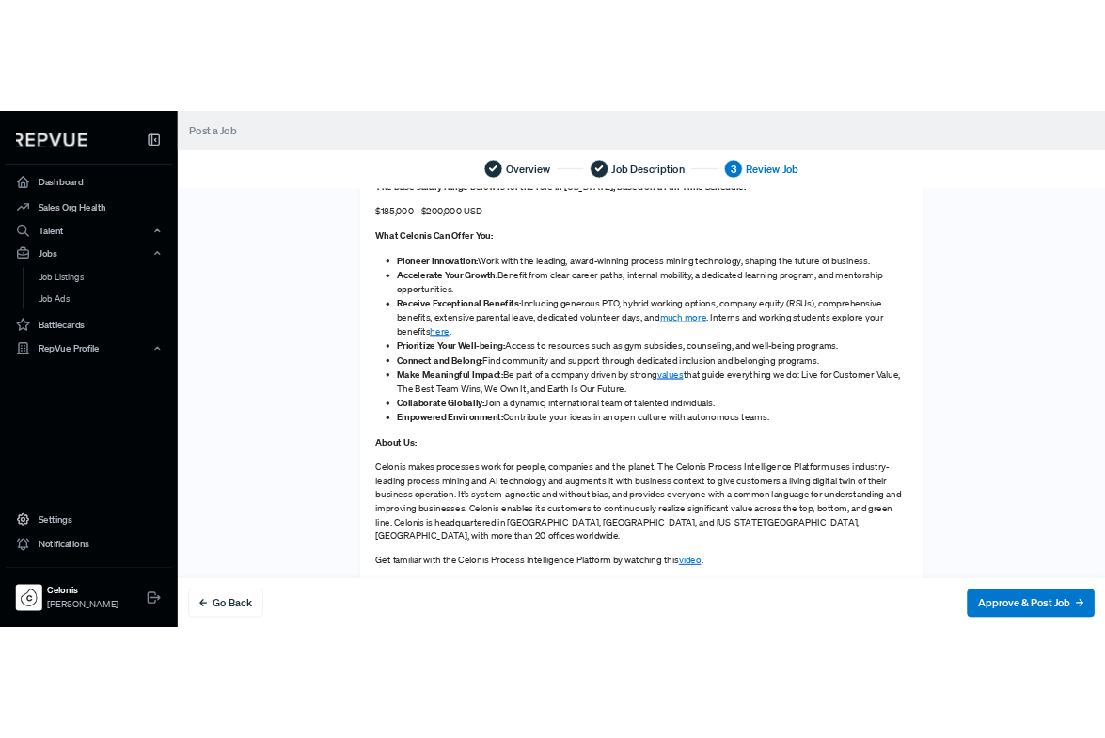
scroll to position [2269, 0]
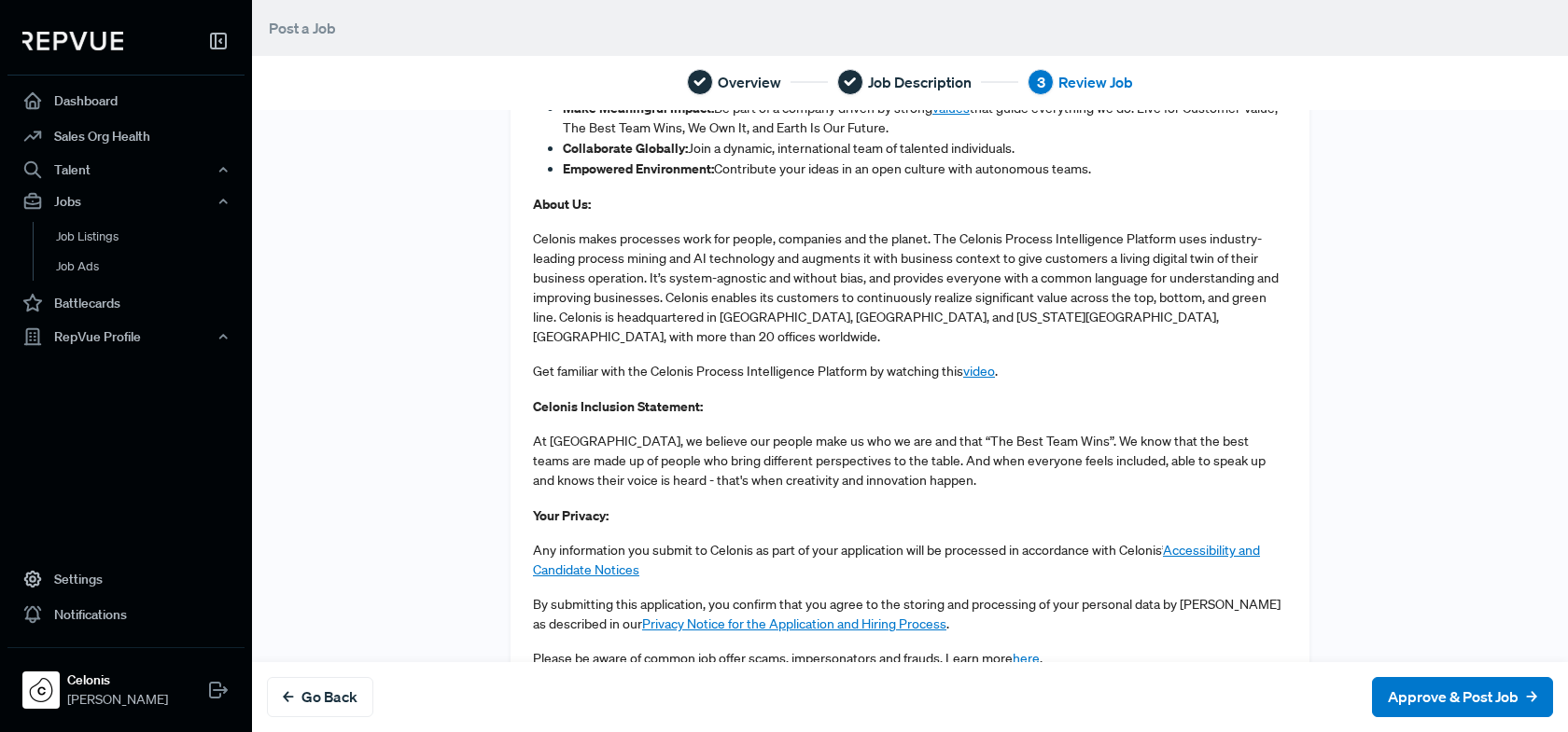
click at [975, 691] on button "Approve & Post Job" at bounding box center [1462, 697] width 181 height 40
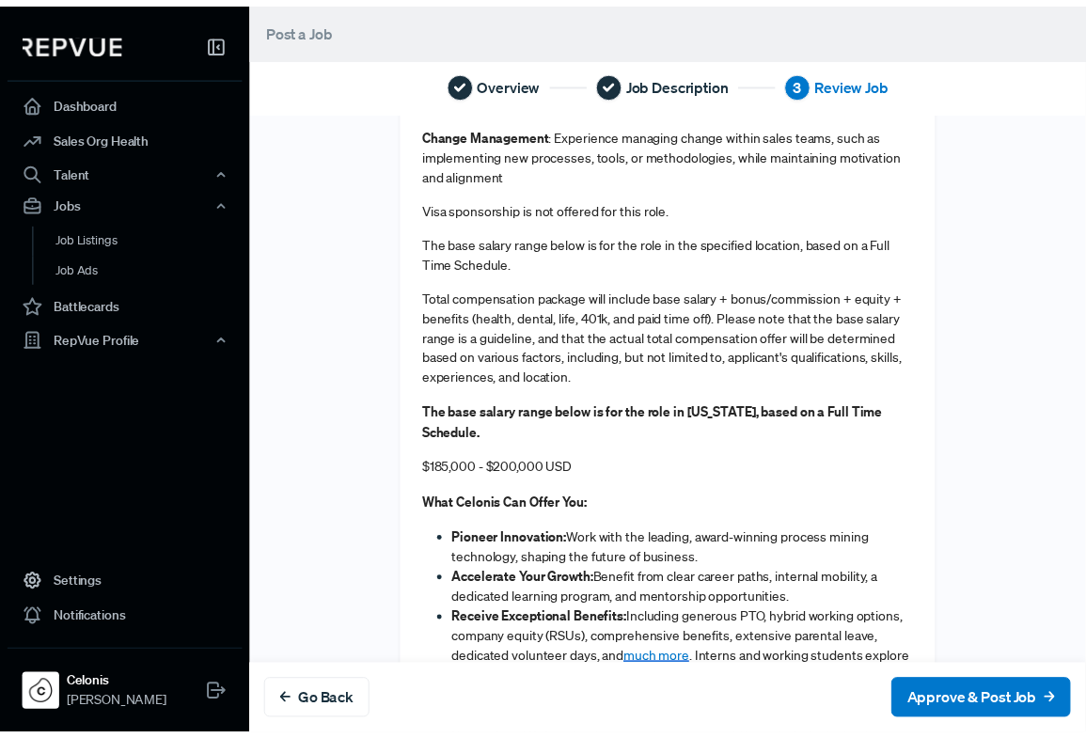
scroll to position [2289, 0]
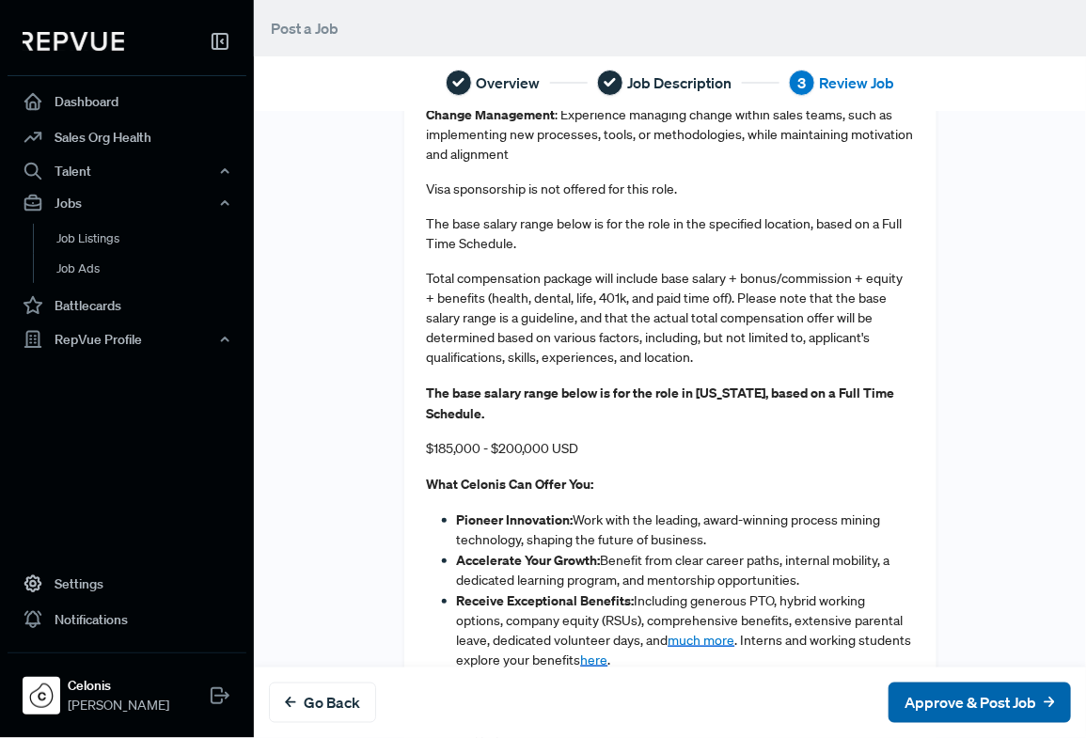
click at [962, 700] on button "Approve & Post Job" at bounding box center [980, 703] width 182 height 40
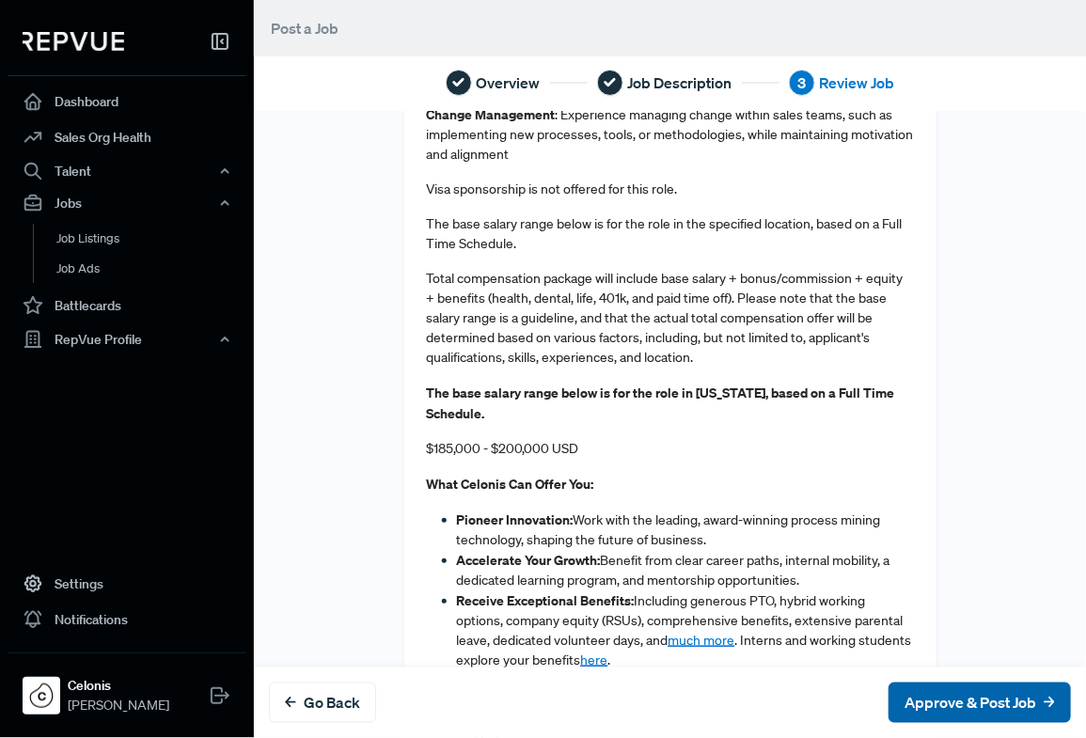
click at [962, 700] on button "Approve & Post Job" at bounding box center [980, 703] width 182 height 40
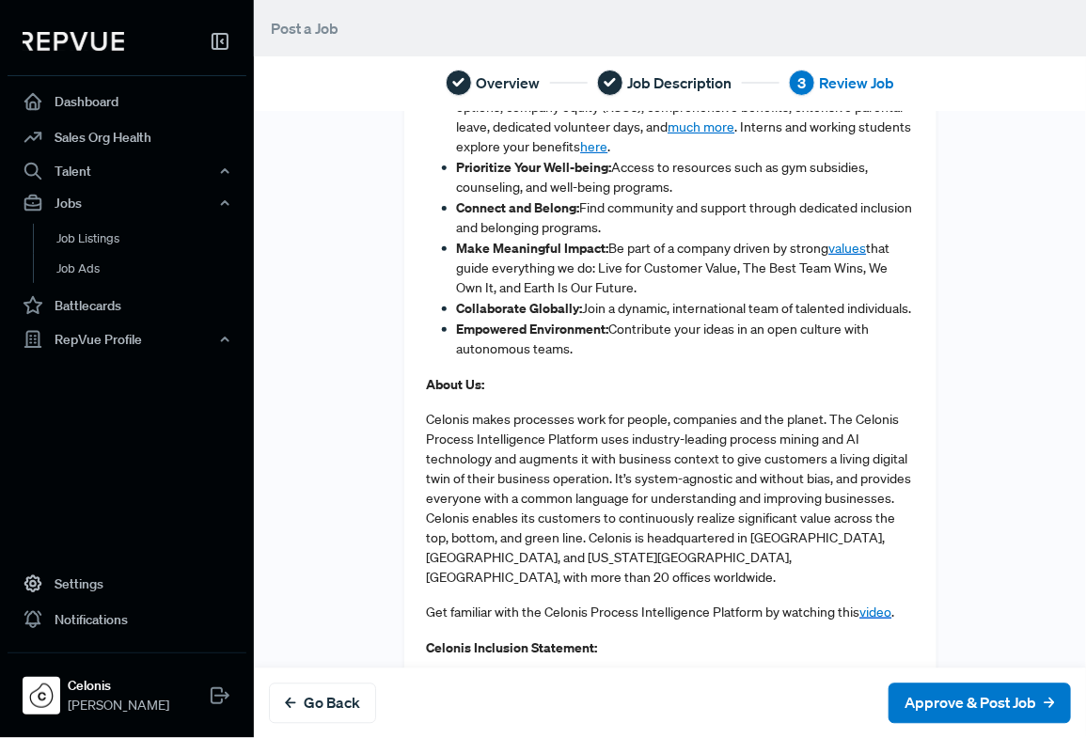
scroll to position [3138, 0]
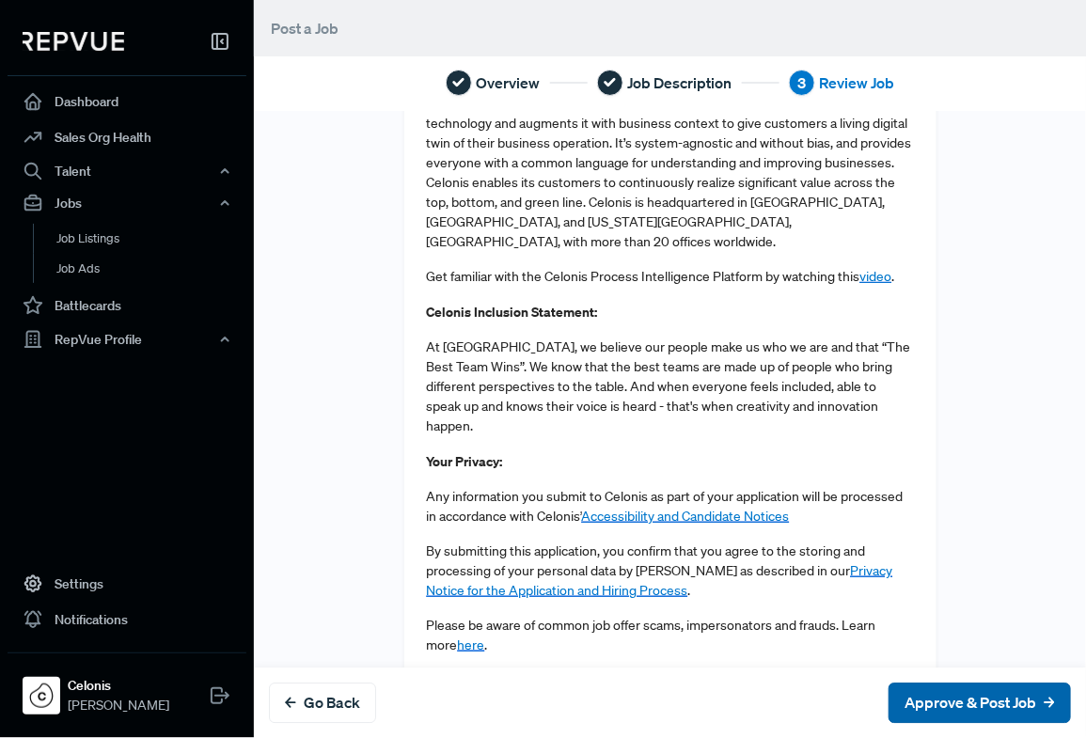
click at [982, 703] on button "Approve & Post Job" at bounding box center [980, 703] width 182 height 40
click at [982, 705] on button "Approve & Post Job" at bounding box center [980, 703] width 182 height 40
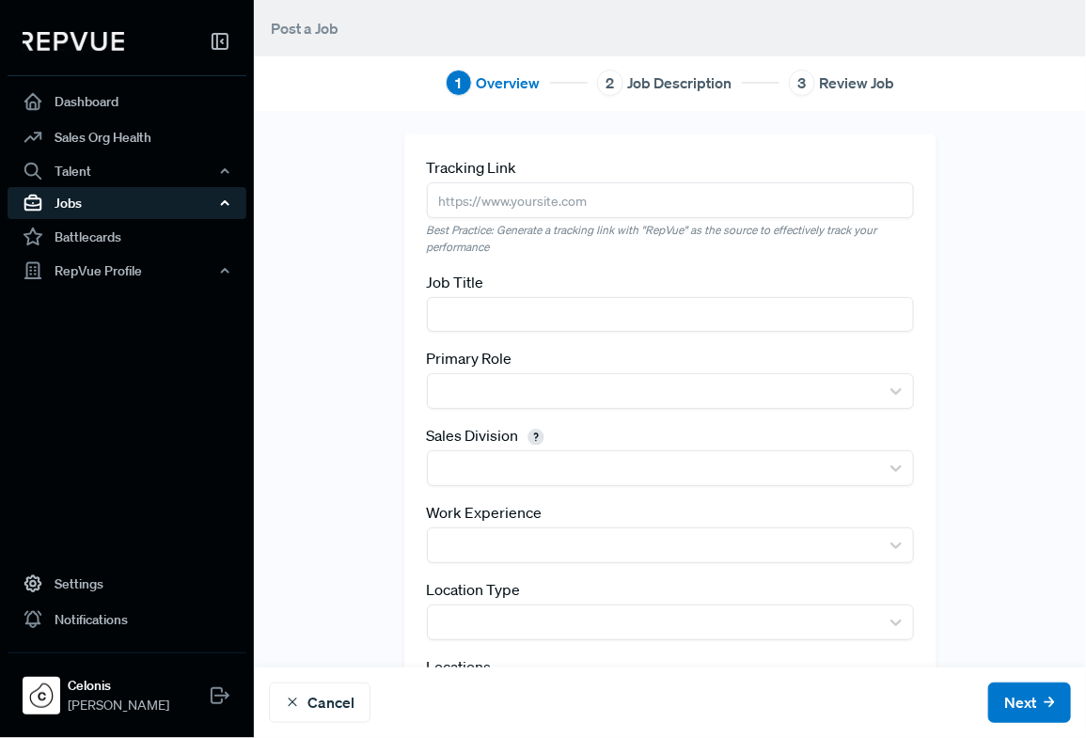
click at [92, 207] on div "Jobs" at bounding box center [127, 203] width 239 height 32
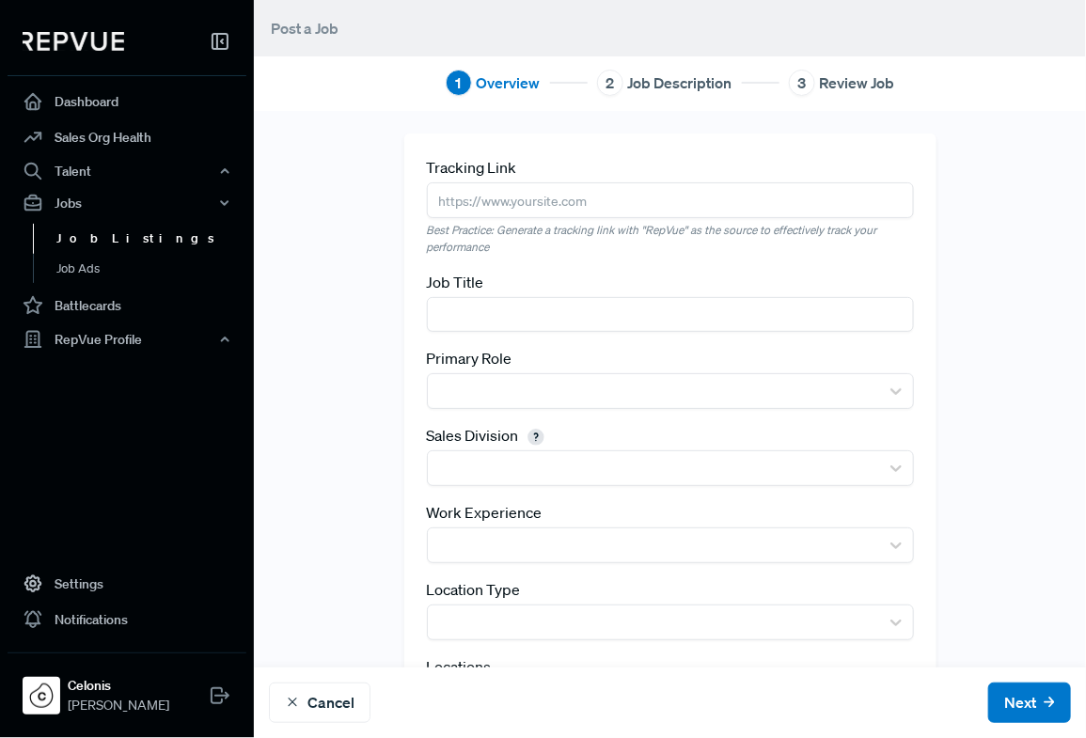
click at [93, 243] on link "Job Listings" at bounding box center [152, 239] width 239 height 30
